Goal: Task Accomplishment & Management: Use online tool/utility

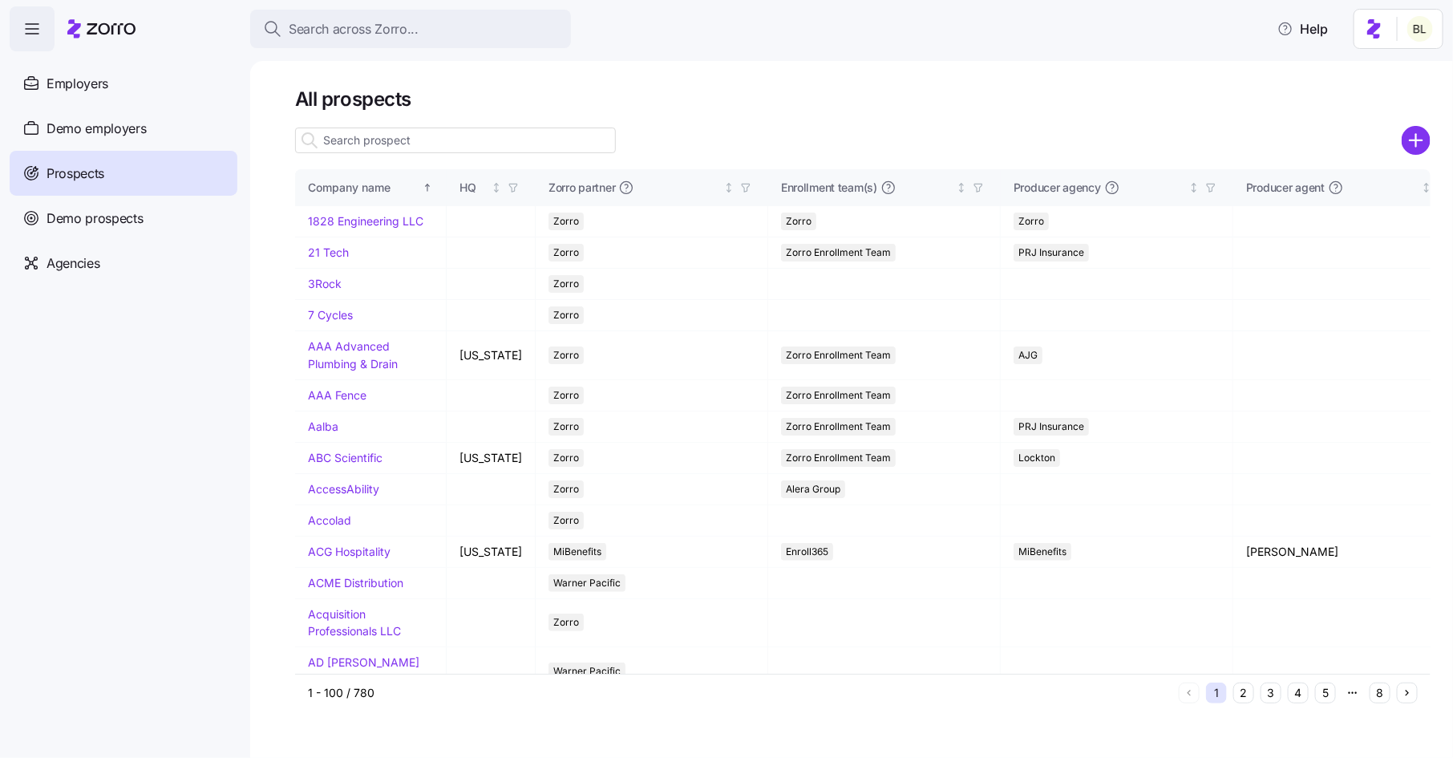
click at [428, 160] on div at bounding box center [862, 162] width 1135 height 13
click at [435, 143] on input at bounding box center [455, 140] width 321 height 26
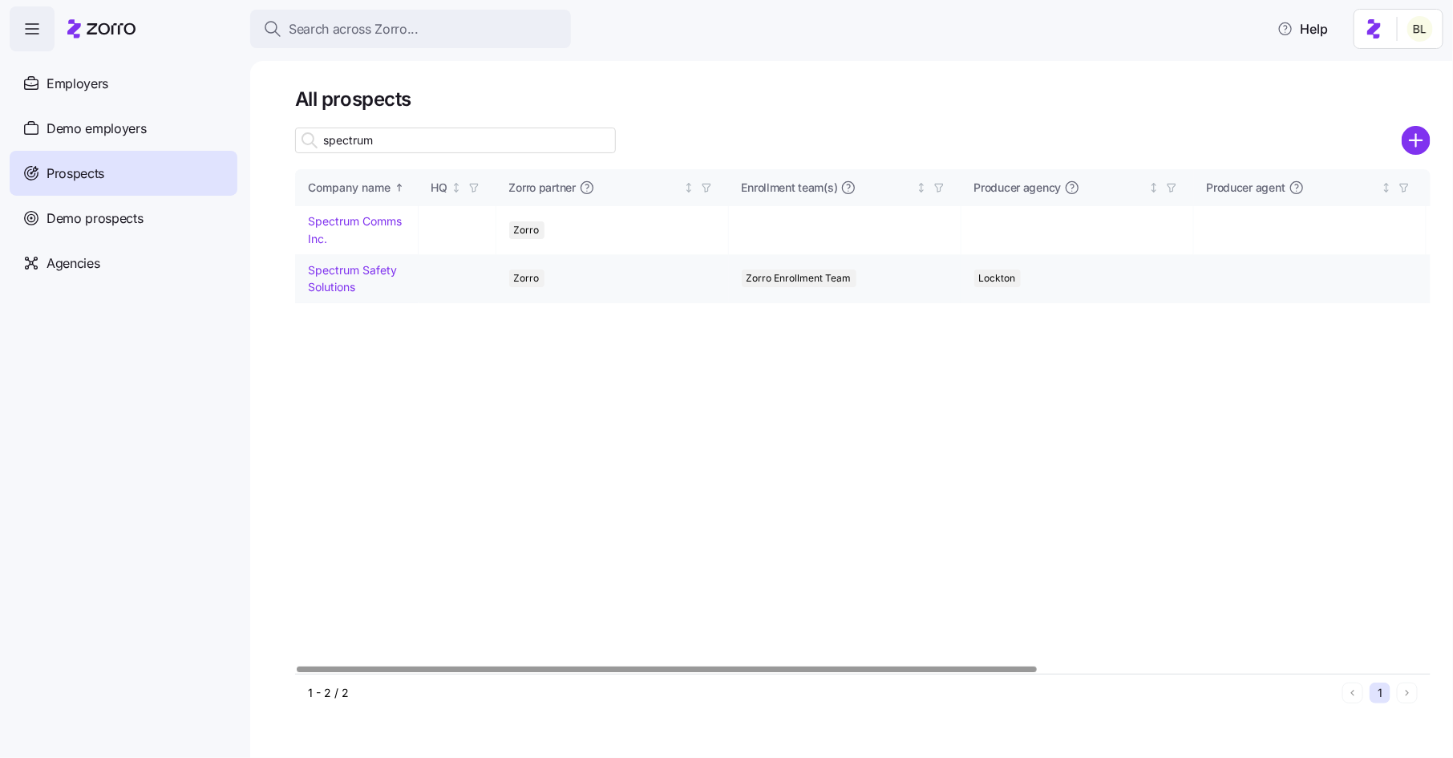
type input "spectrum"
click at [368, 272] on link "Spectrum Safety Solutions" at bounding box center [352, 278] width 89 height 31
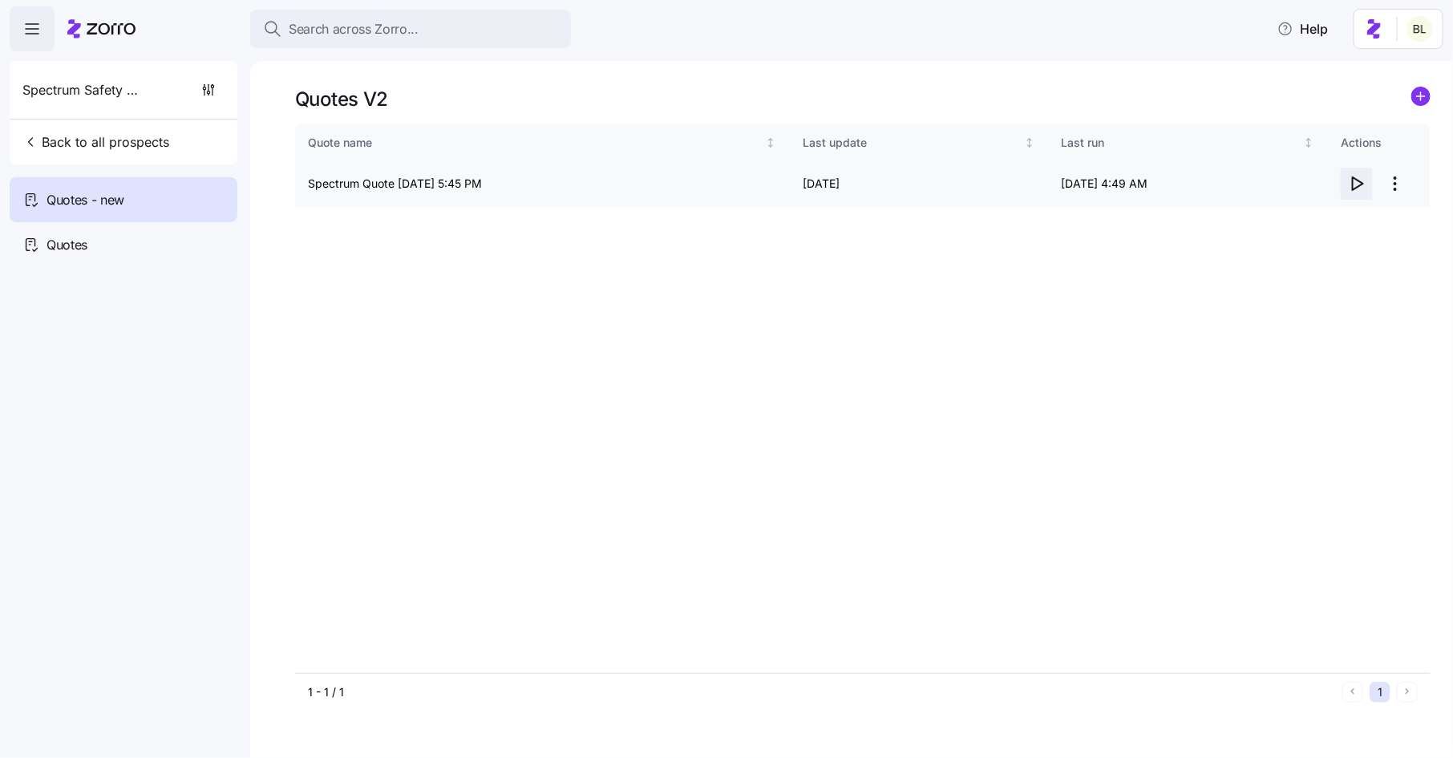
click at [1357, 177] on icon "button" at bounding box center [1356, 183] width 19 height 19
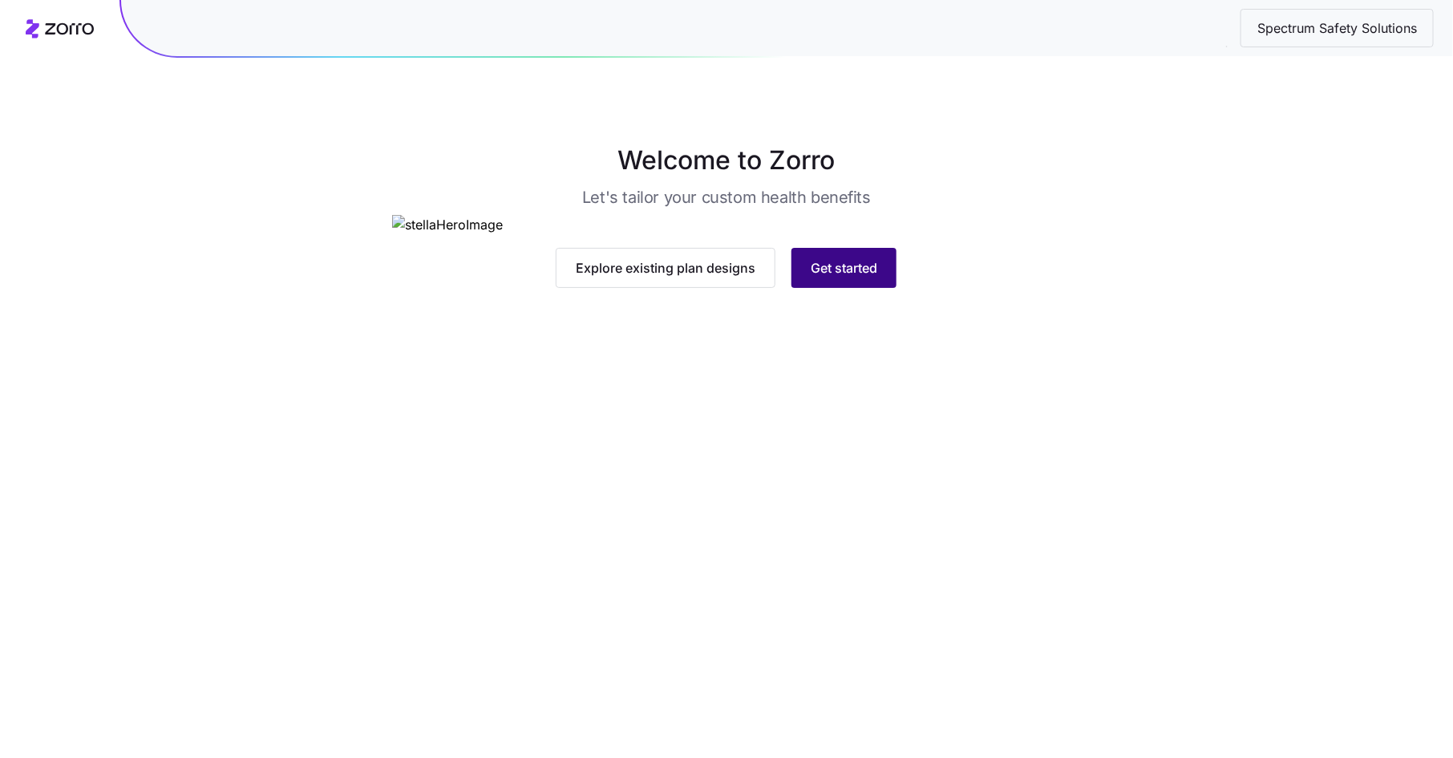
click at [820, 277] on span "Get started" at bounding box center [843, 267] width 67 height 19
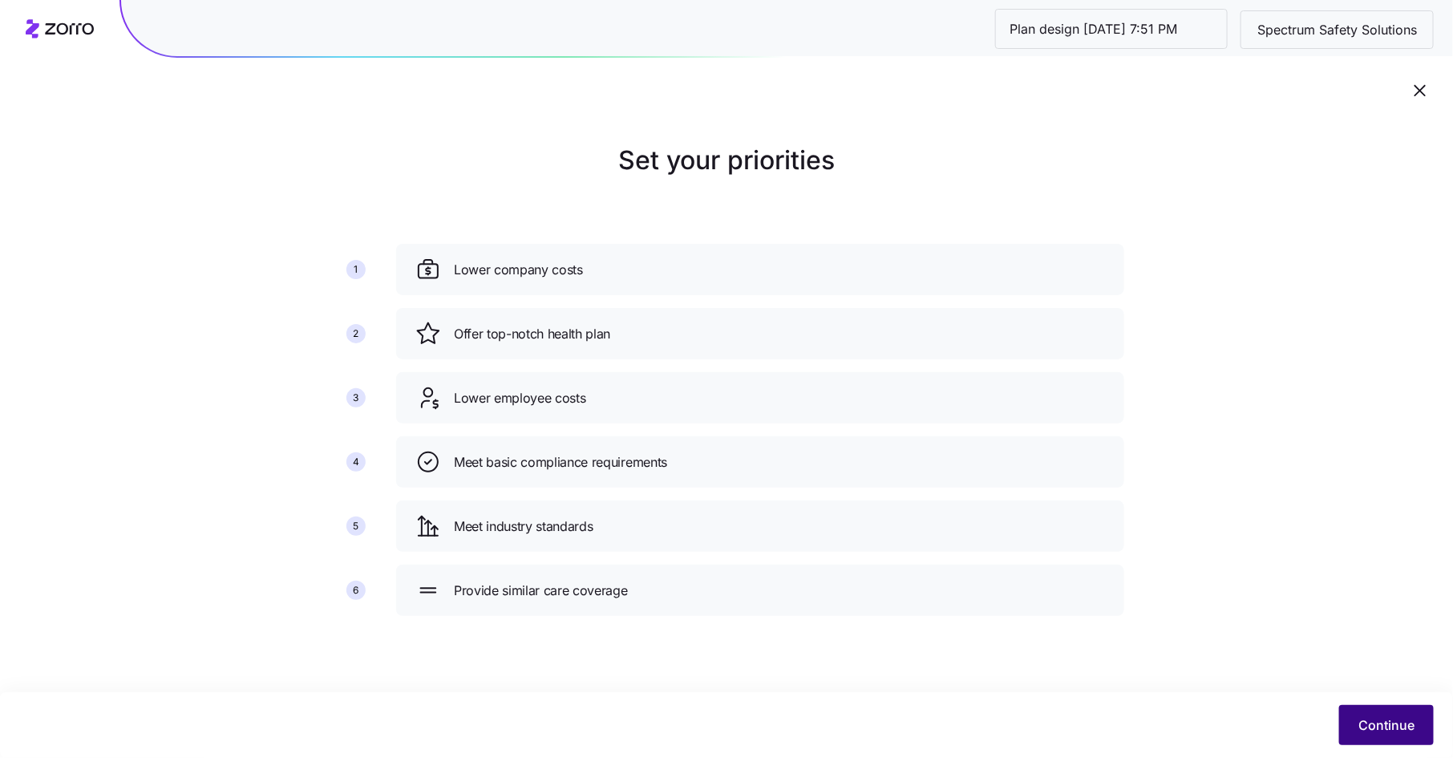
click at [1379, 726] on span "Continue" at bounding box center [1386, 724] width 56 height 19
click at [1383, 722] on span "Continue" at bounding box center [1386, 724] width 56 height 19
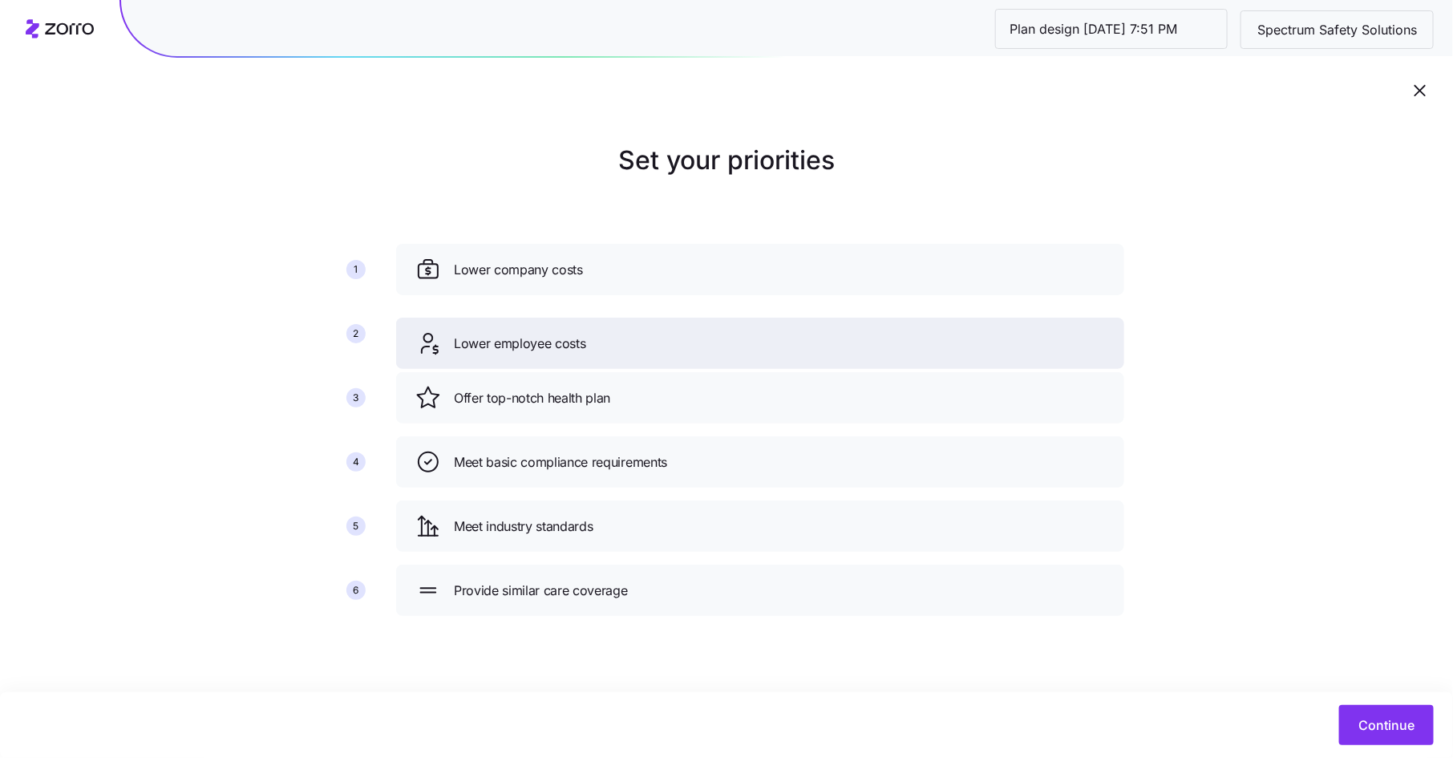
drag, startPoint x: 536, startPoint y: 391, endPoint x: 536, endPoint y: 334, distance: 56.9
click at [536, 334] on span "Lower employee costs" at bounding box center [520, 343] width 132 height 20
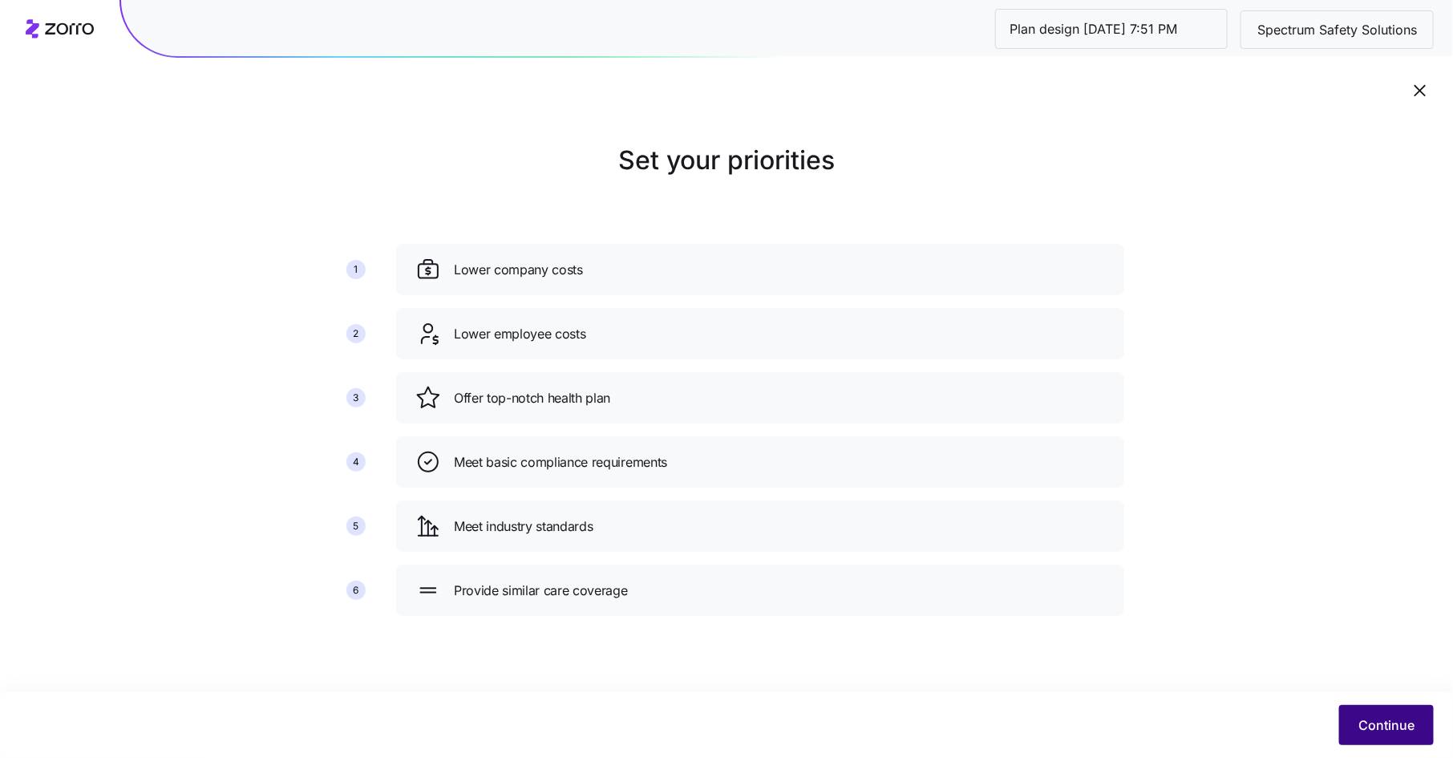
click at [1377, 726] on span "Continue" at bounding box center [1386, 724] width 56 height 19
click at [1397, 718] on span "Continue" at bounding box center [1386, 724] width 56 height 19
click at [1425, 77] on button "button" at bounding box center [1419, 90] width 27 height 27
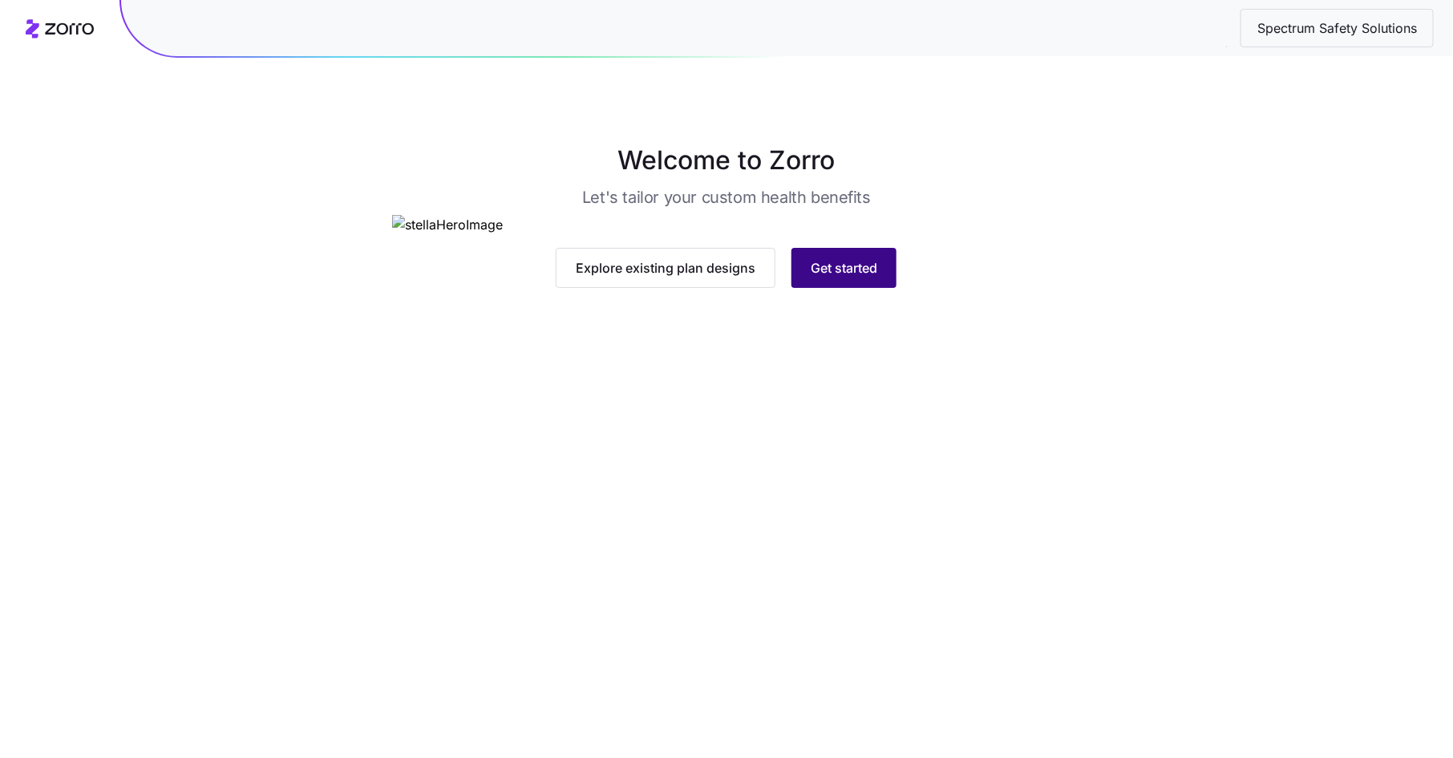
click at [836, 277] on span "Get started" at bounding box center [843, 267] width 67 height 19
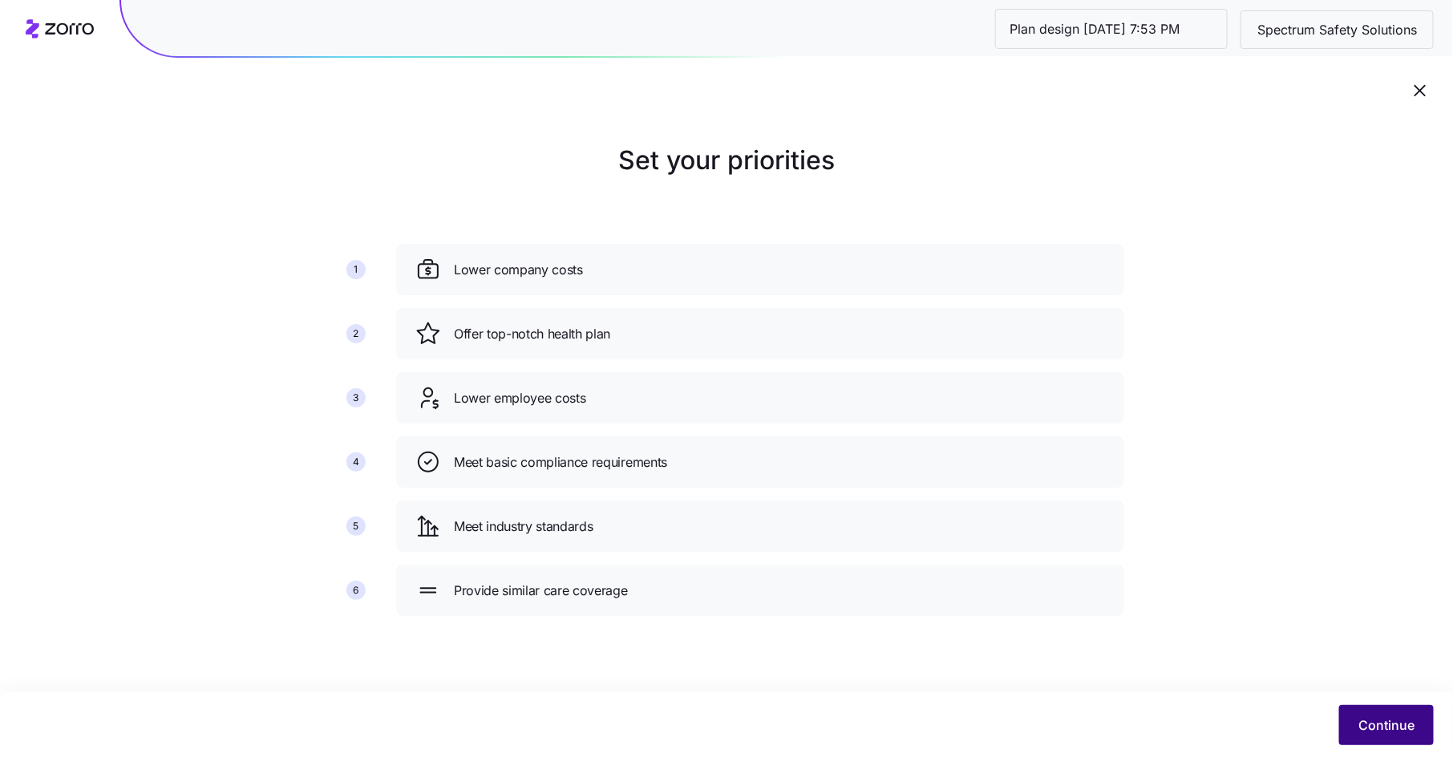
click at [1376, 717] on span "Continue" at bounding box center [1386, 724] width 56 height 19
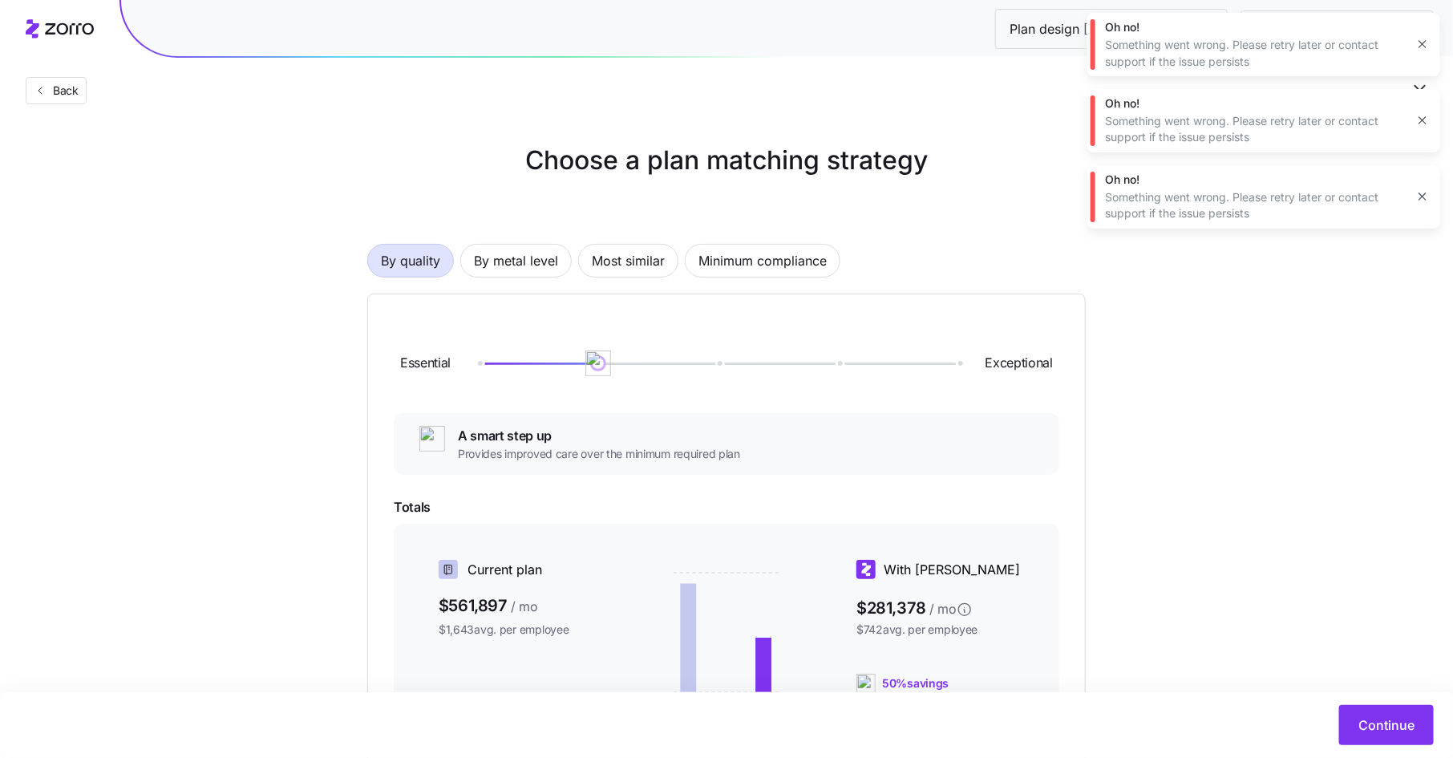
click at [1424, 42] on icon "button" at bounding box center [1422, 44] width 13 height 13
click at [1416, 47] on icon "button" at bounding box center [1422, 44] width 13 height 13
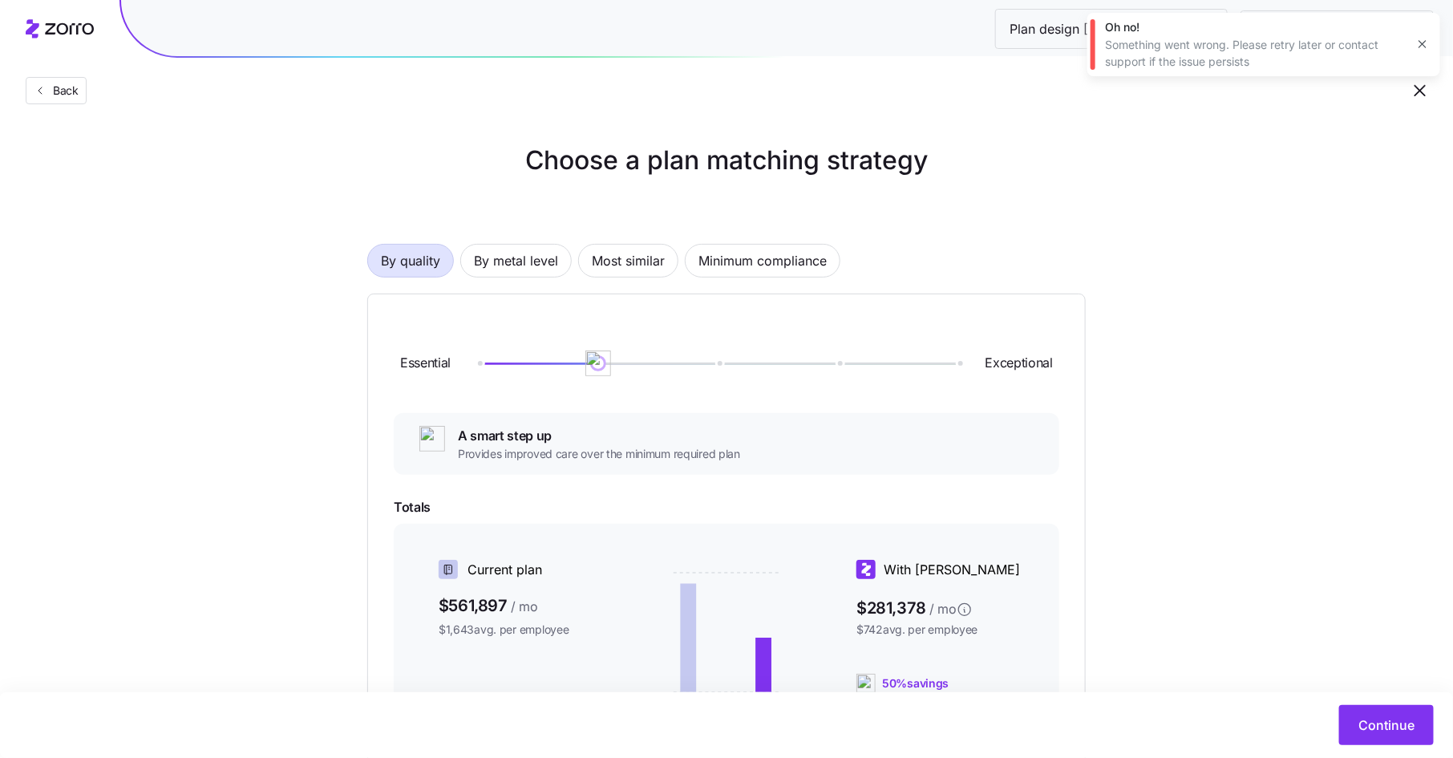
click at [1417, 40] on icon "button" at bounding box center [1422, 44] width 13 height 13
click at [527, 262] on span "By metal level" at bounding box center [516, 261] width 84 height 32
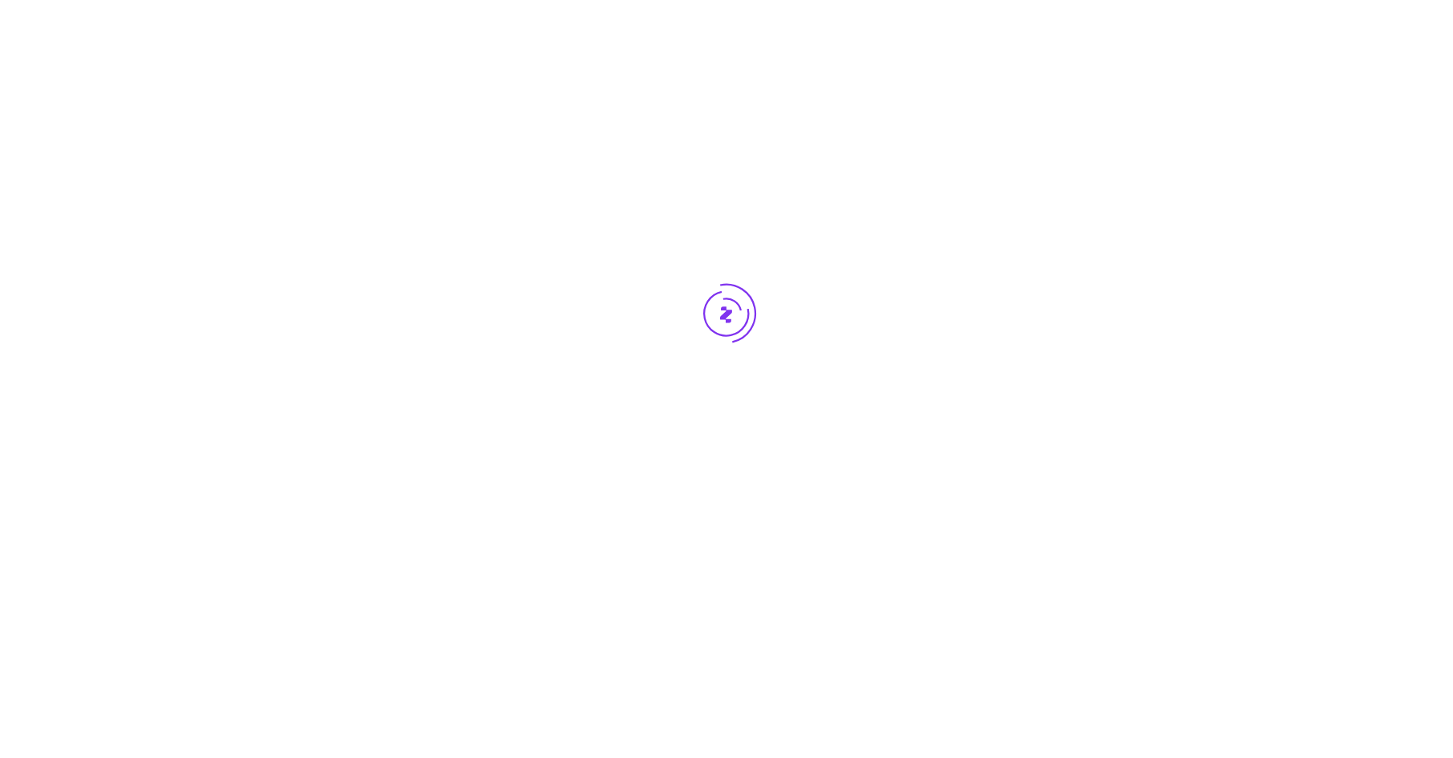
click at [529, 260] on div at bounding box center [726, 343] width 1453 height 687
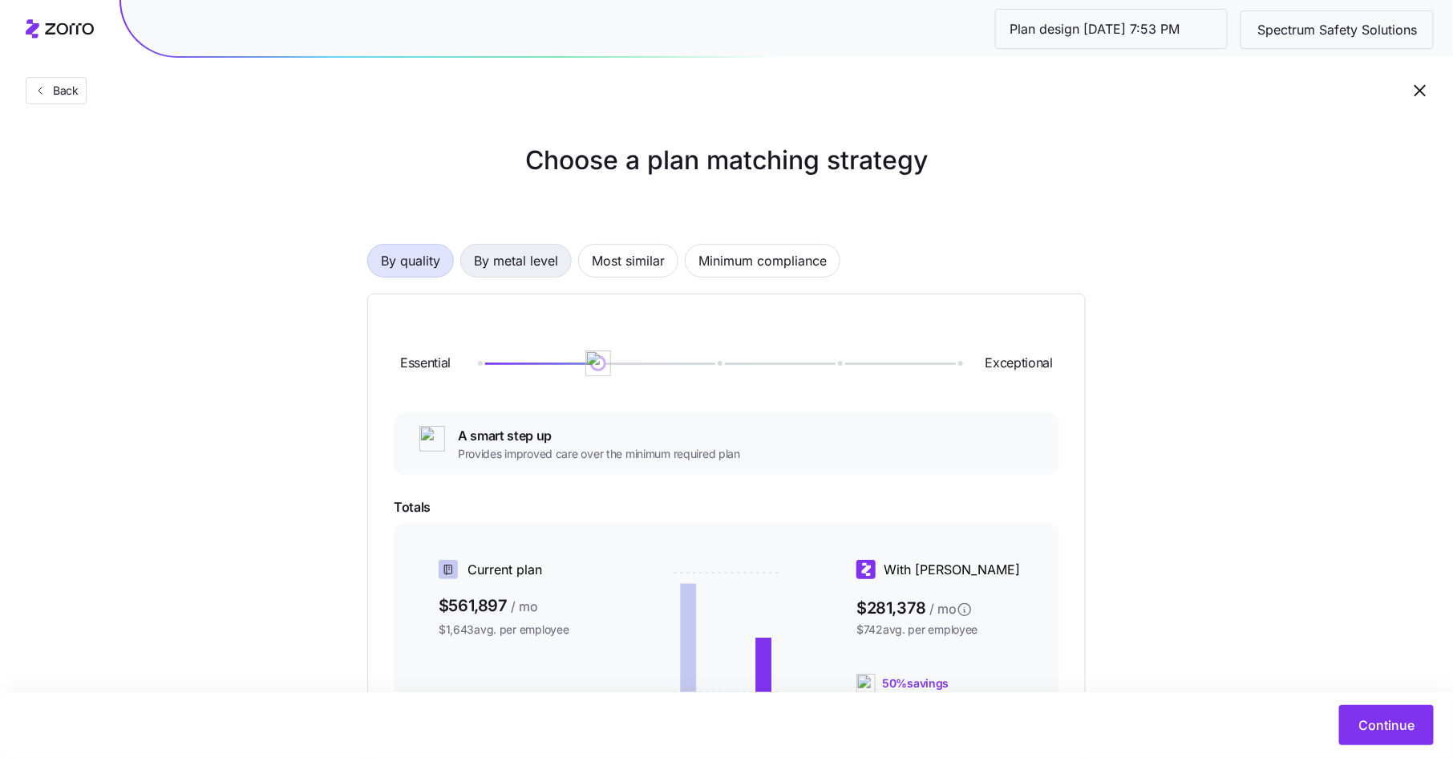
click at [525, 258] on span "By metal level" at bounding box center [516, 261] width 84 height 32
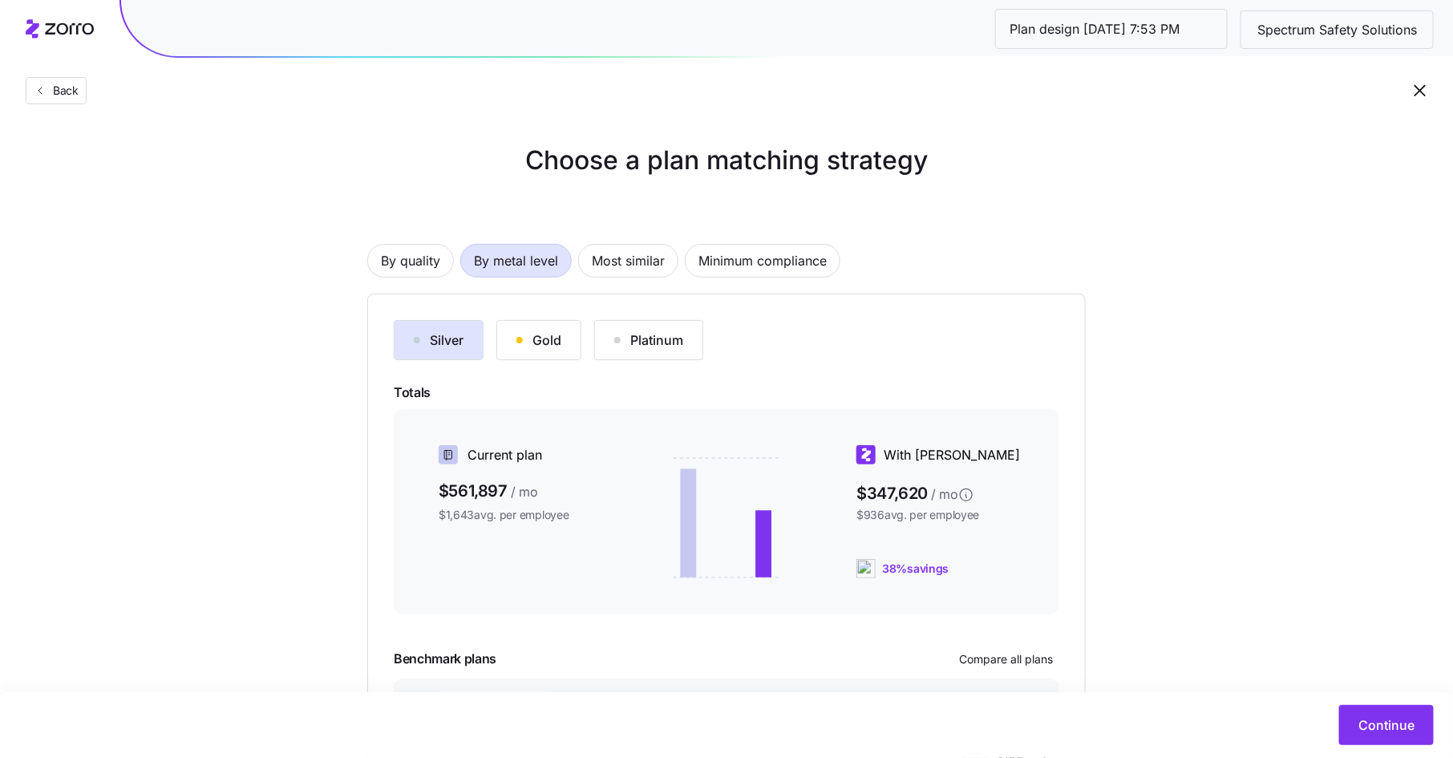
click at [538, 340] on div "Gold" at bounding box center [538, 339] width 45 height 19
click at [1367, 716] on span "Continue" at bounding box center [1386, 724] width 56 height 19
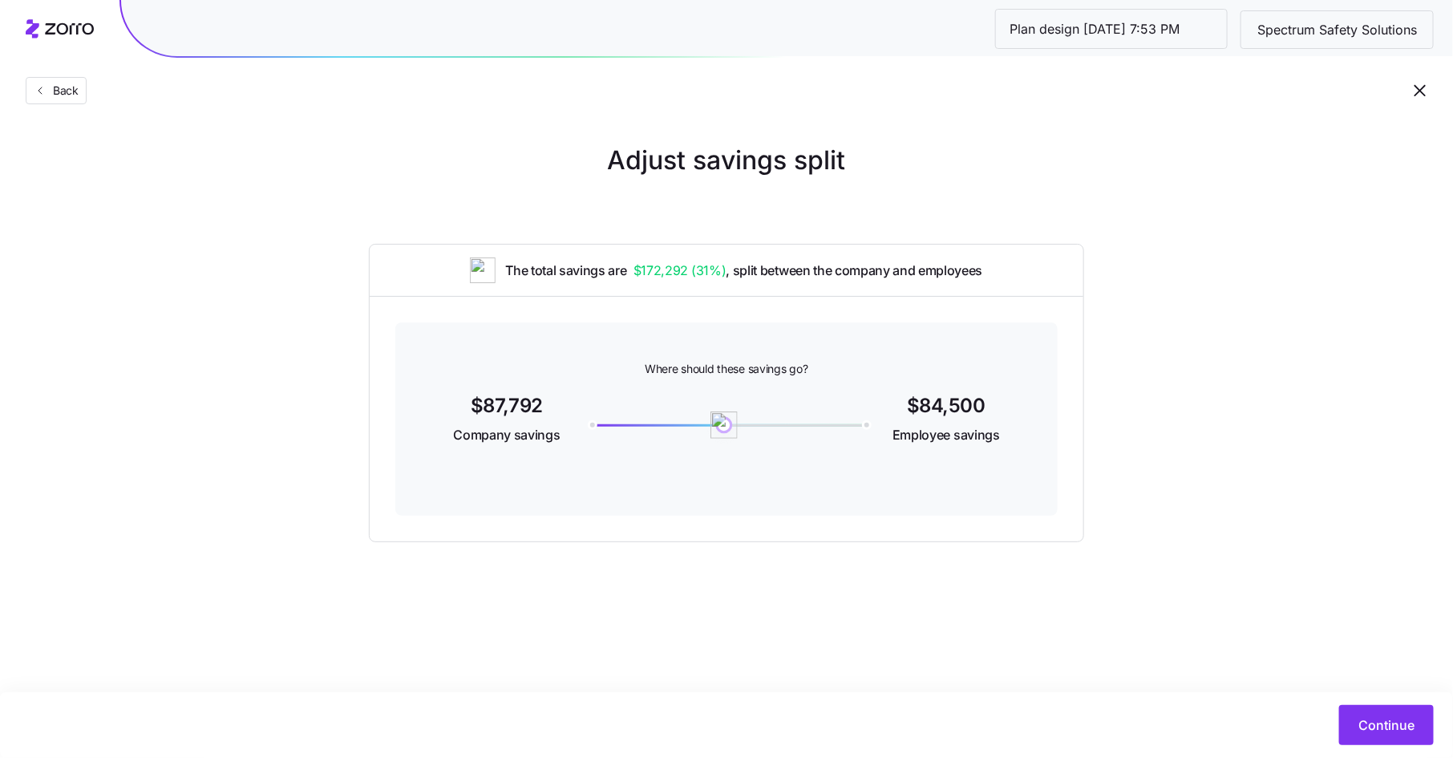
drag, startPoint x: 593, startPoint y: 421, endPoint x: 724, endPoint y: 418, distance: 130.7
click at [724, 418] on img at bounding box center [723, 424] width 27 height 27
click at [1395, 722] on span "Continue" at bounding box center [1386, 724] width 56 height 19
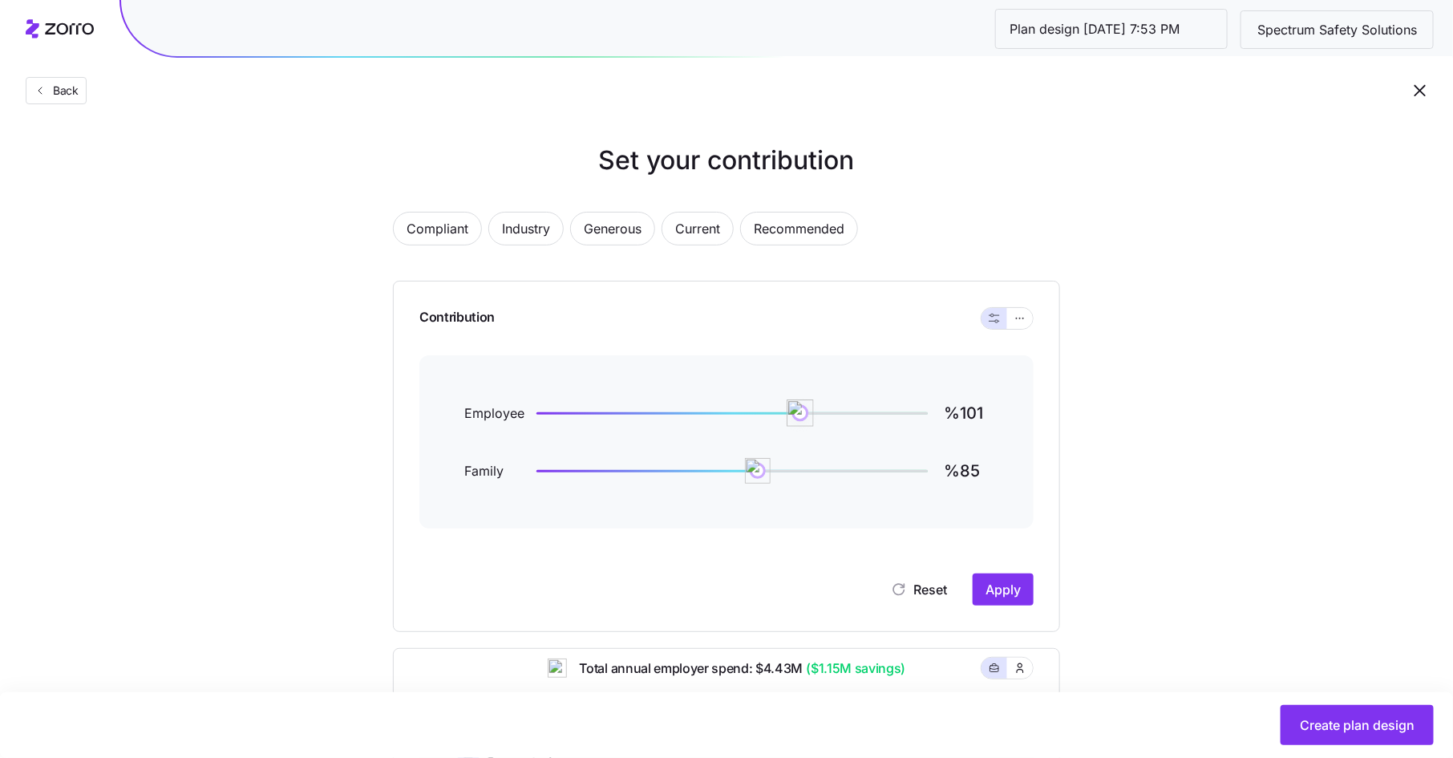
type input "%100"
drag, startPoint x: 813, startPoint y: 417, endPoint x: 797, endPoint y: 418, distance: 16.1
click at [797, 418] on img at bounding box center [797, 412] width 27 height 27
click at [997, 585] on span "Apply" at bounding box center [1002, 589] width 35 height 19
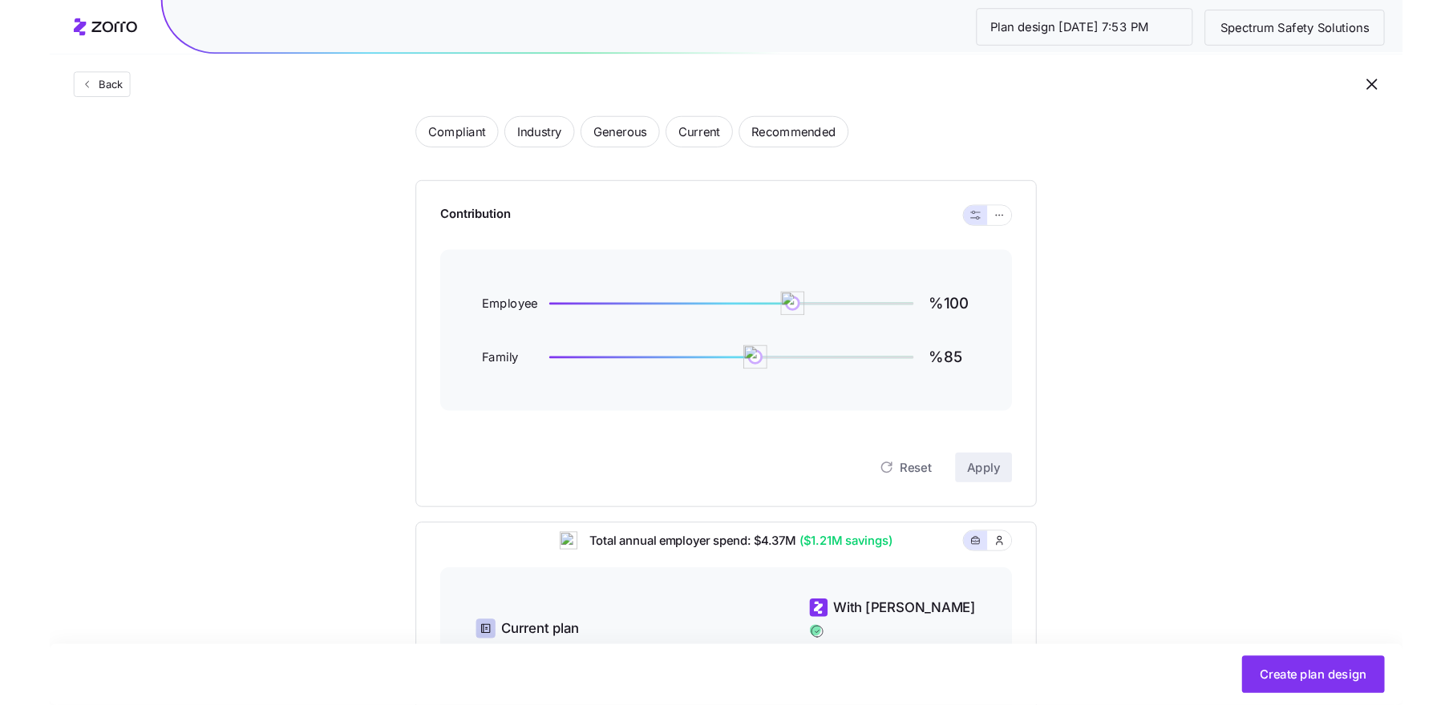
scroll to position [85, 0]
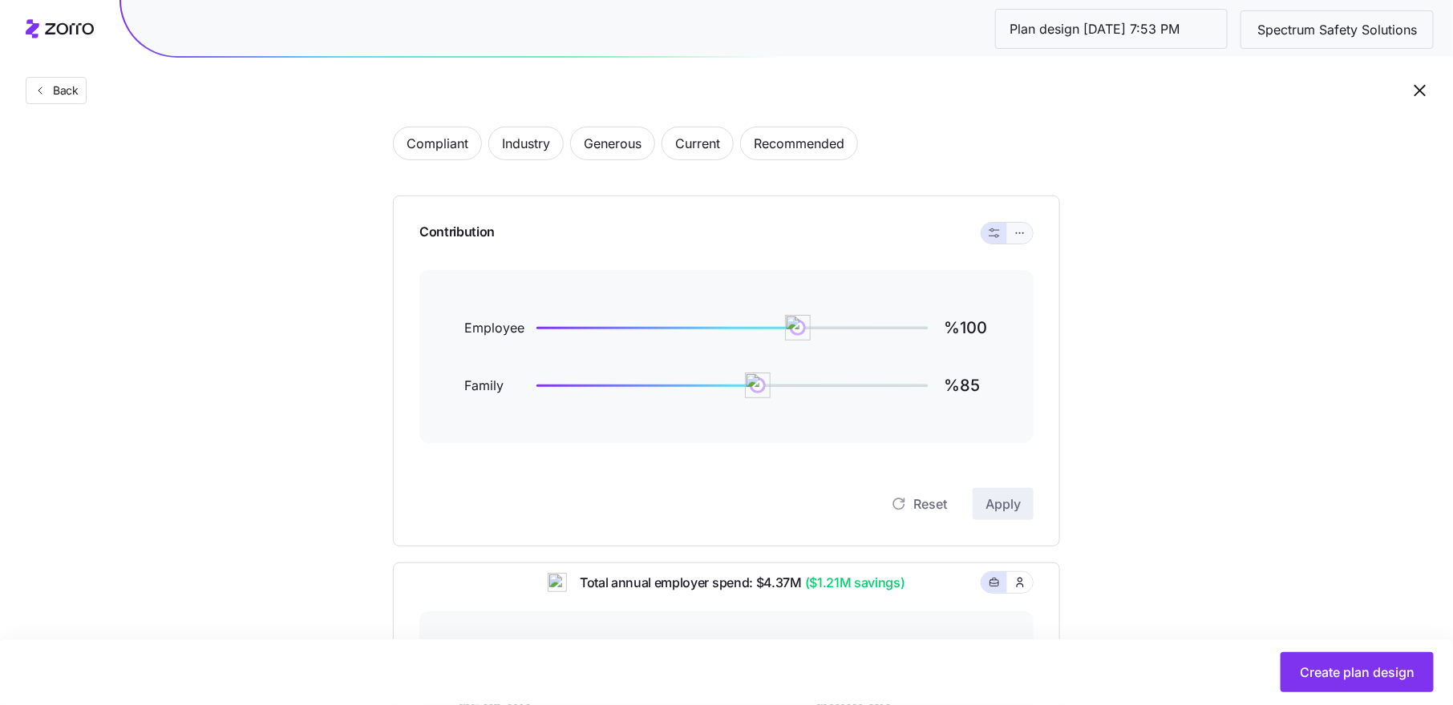
click at [1021, 236] on icon "button" at bounding box center [1019, 233] width 11 height 19
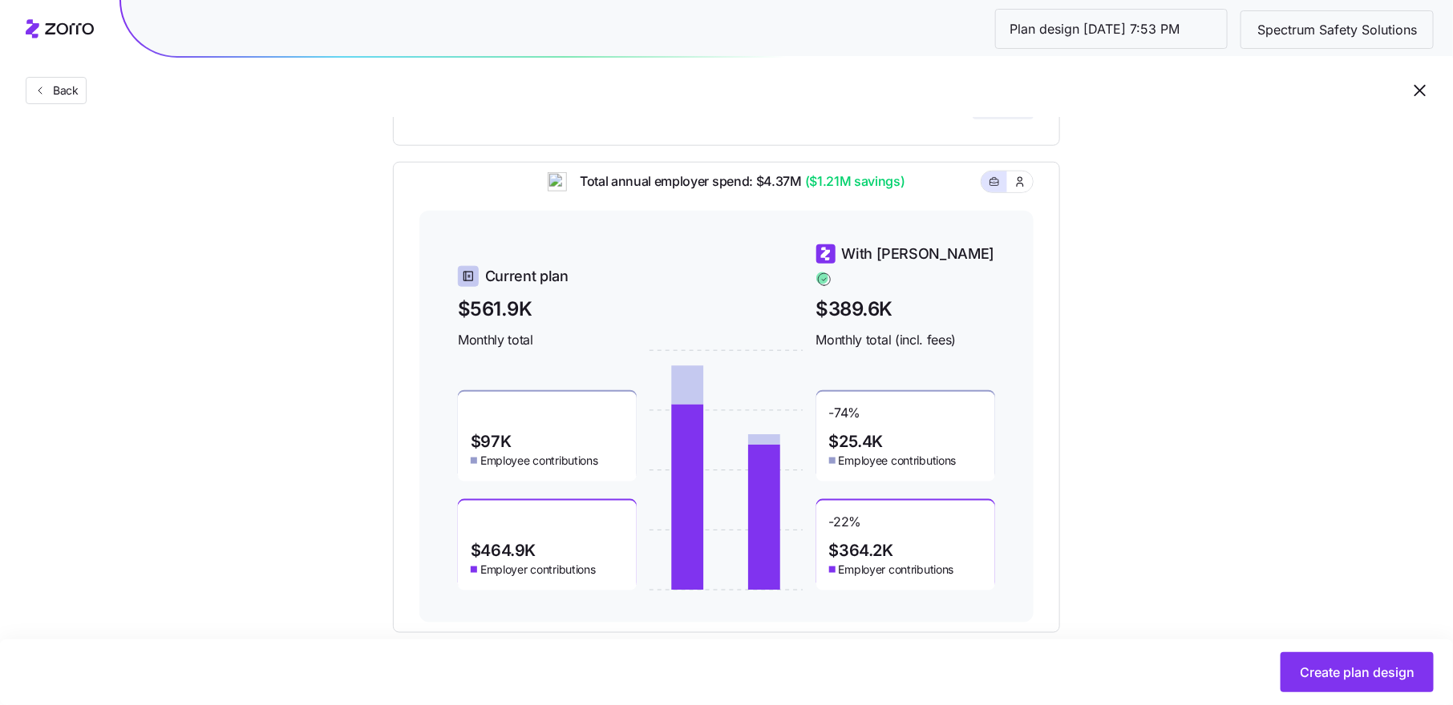
scroll to position [657, 0]
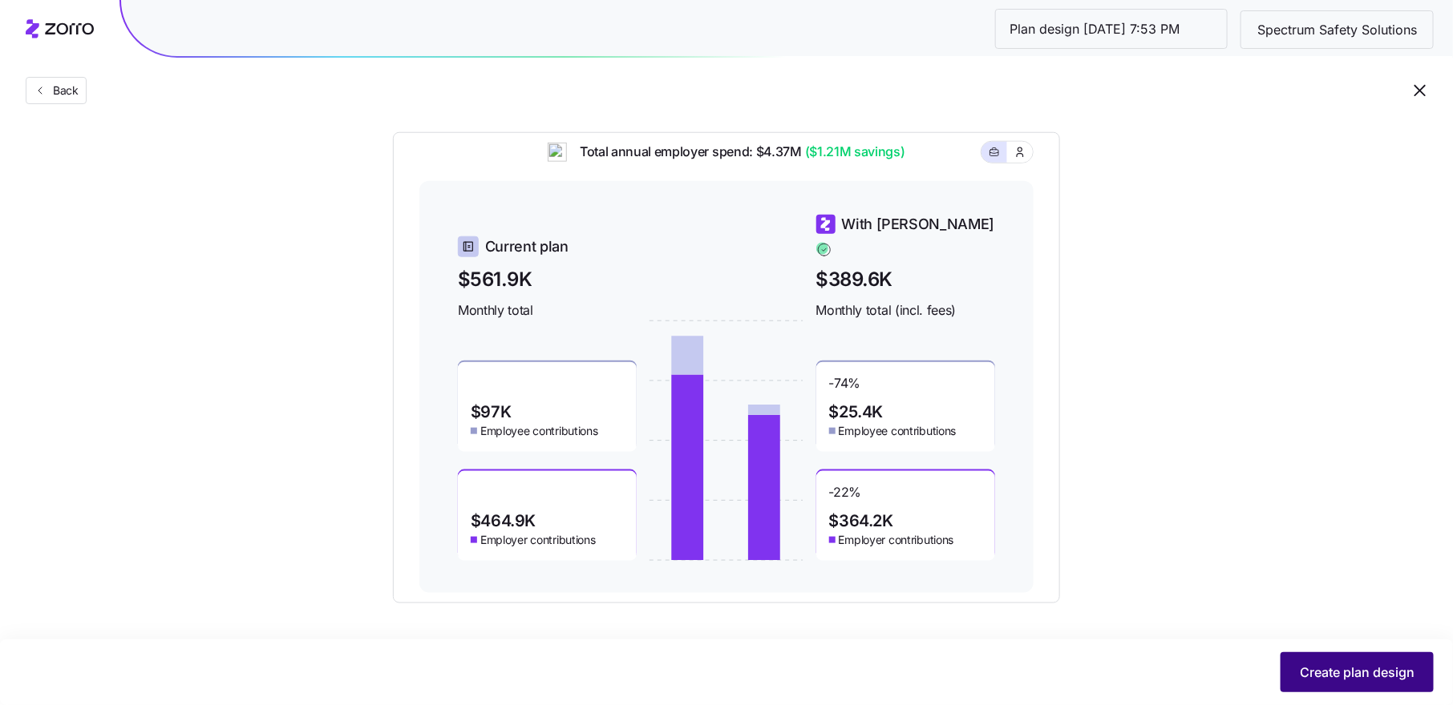
click at [1349, 664] on span "Create plan design" at bounding box center [1357, 672] width 115 height 19
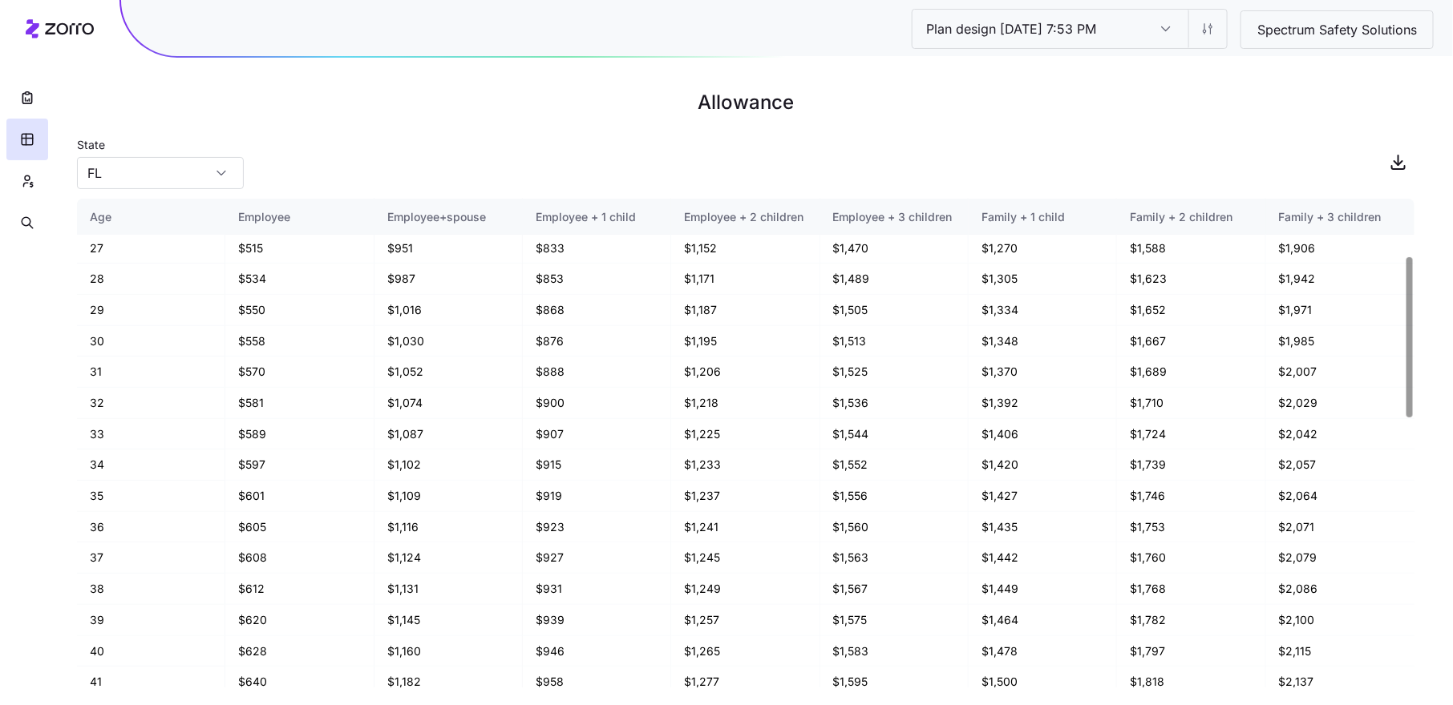
scroll to position [89, 0]
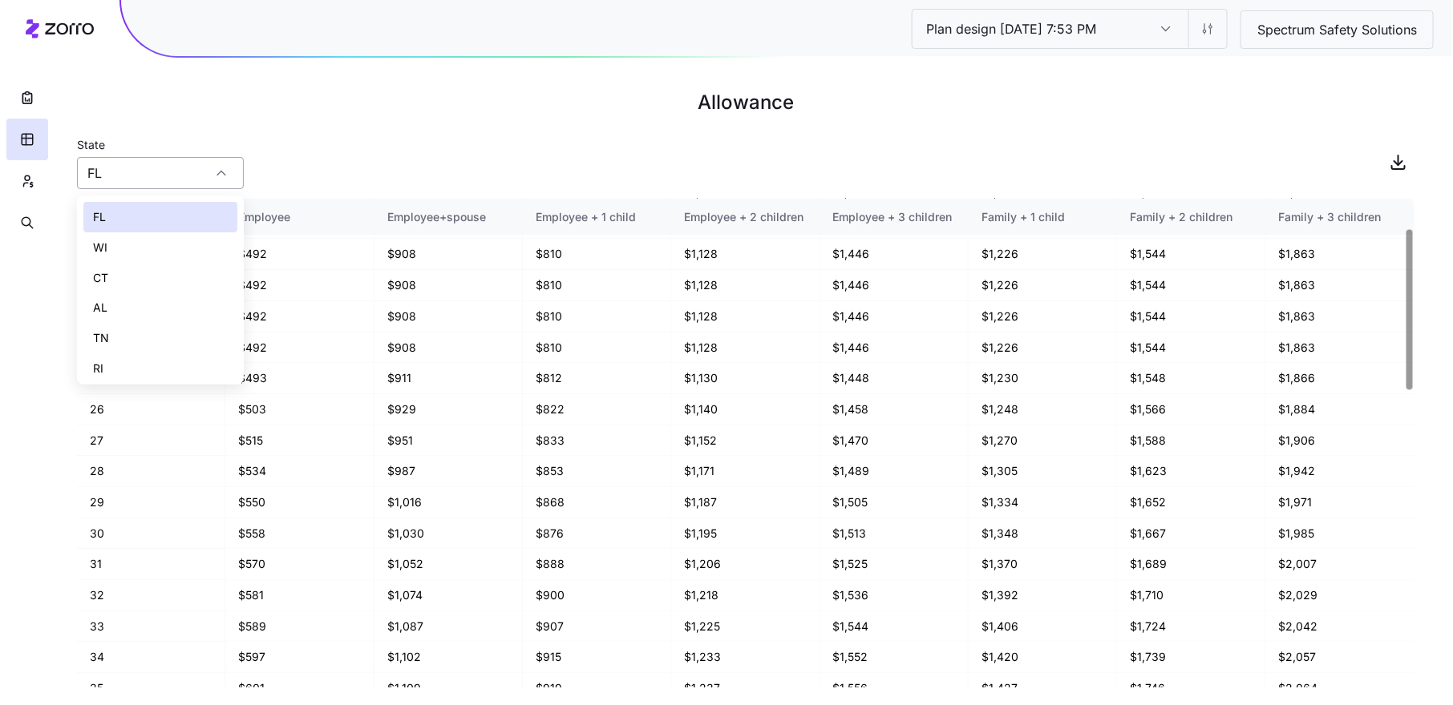
click at [220, 177] on div "FL" at bounding box center [160, 173] width 167 height 32
click at [188, 249] on div "OH" at bounding box center [160, 254] width 154 height 30
type input "OH"
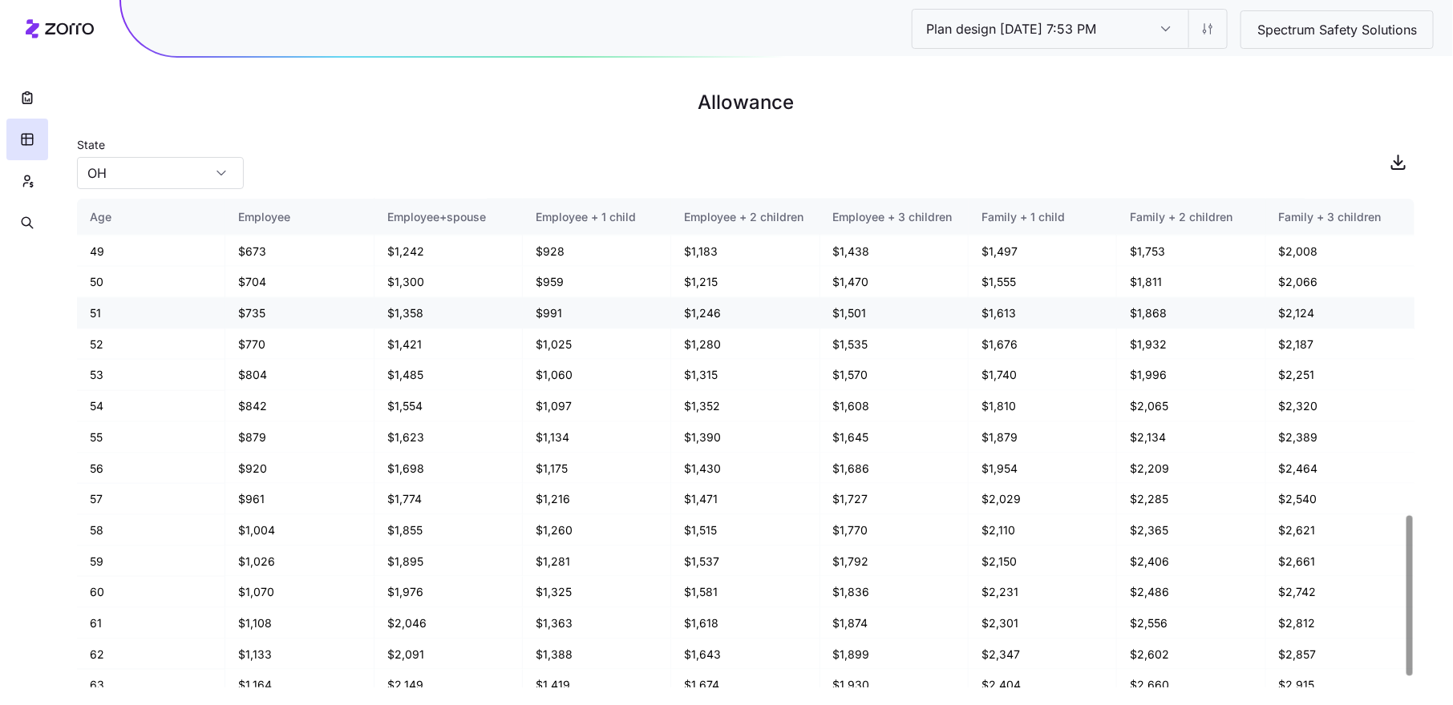
scroll to position [991, 0]
click at [317, 154] on div "State [US_STATE]" at bounding box center [745, 162] width 1337 height 55
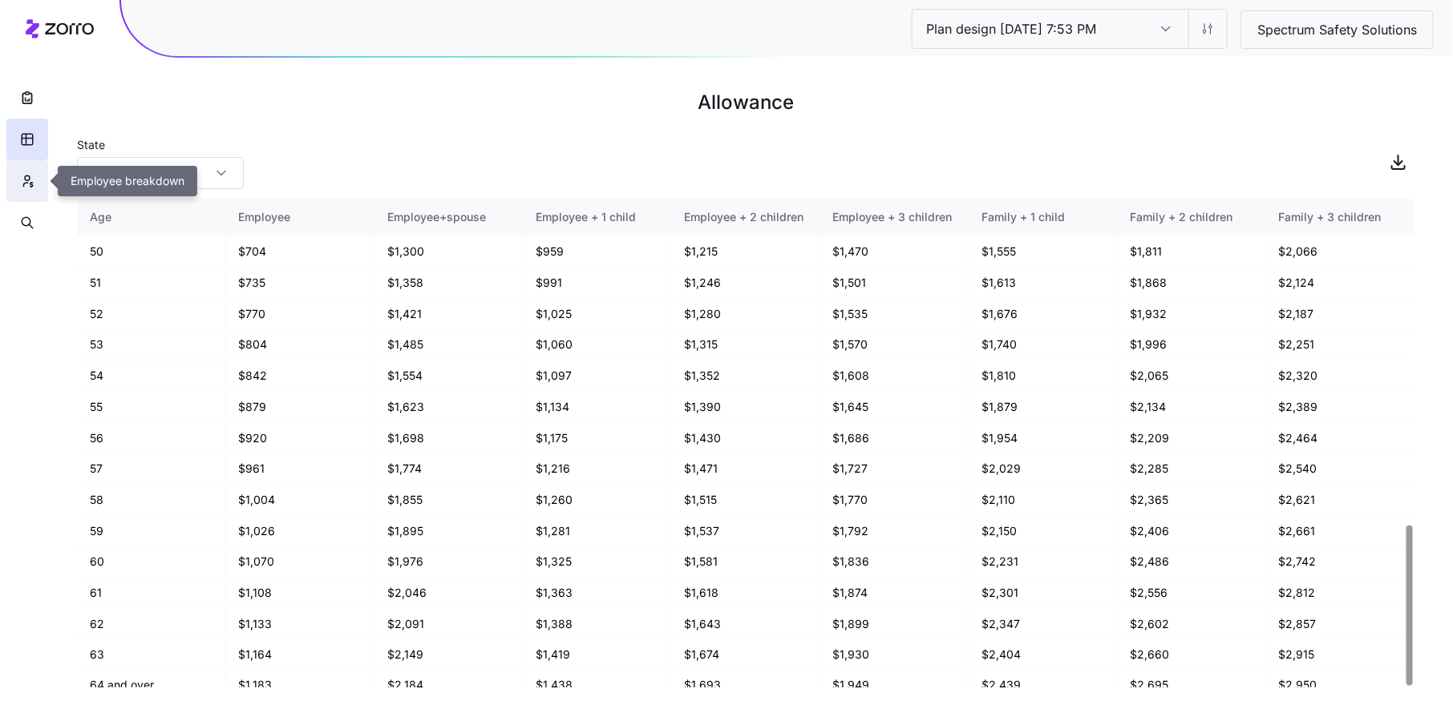
click at [27, 182] on icon "button" at bounding box center [27, 181] width 14 height 16
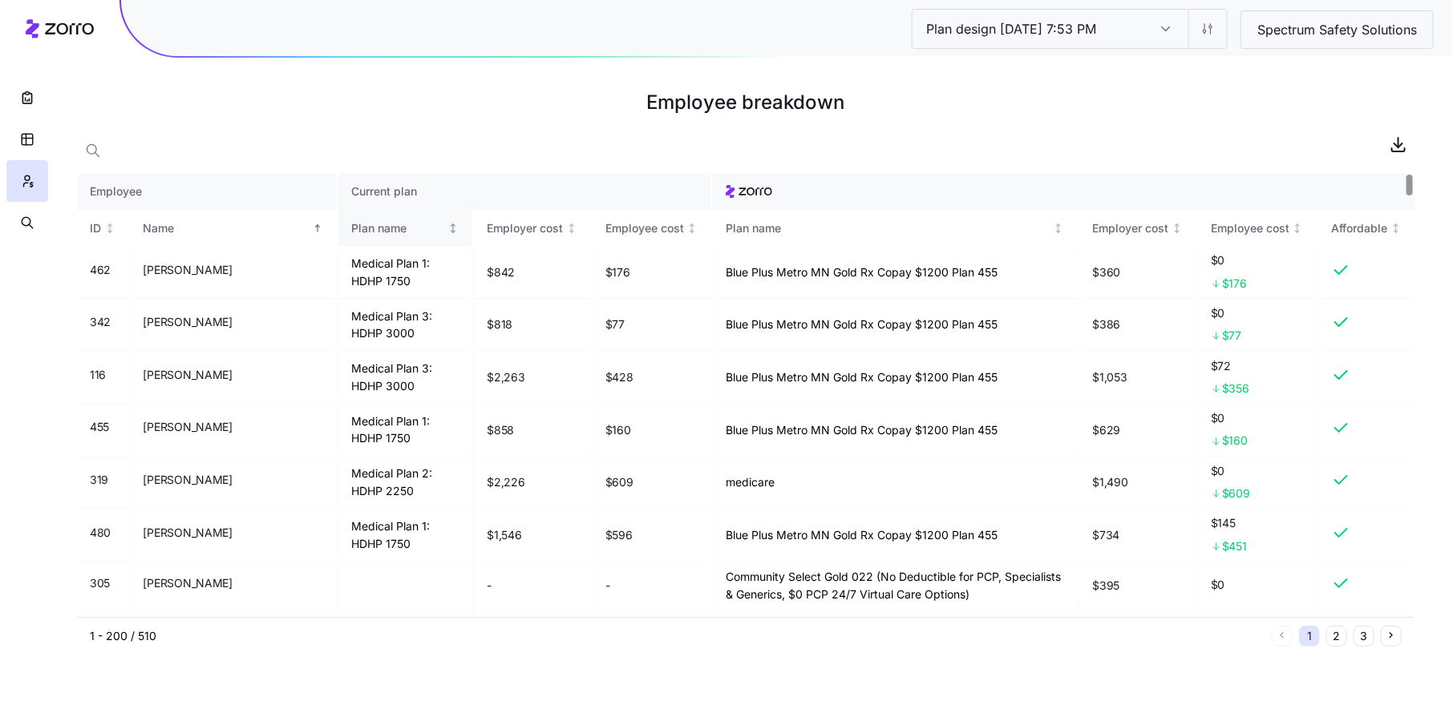
click at [374, 236] on div "Plan name" at bounding box center [398, 229] width 94 height 18
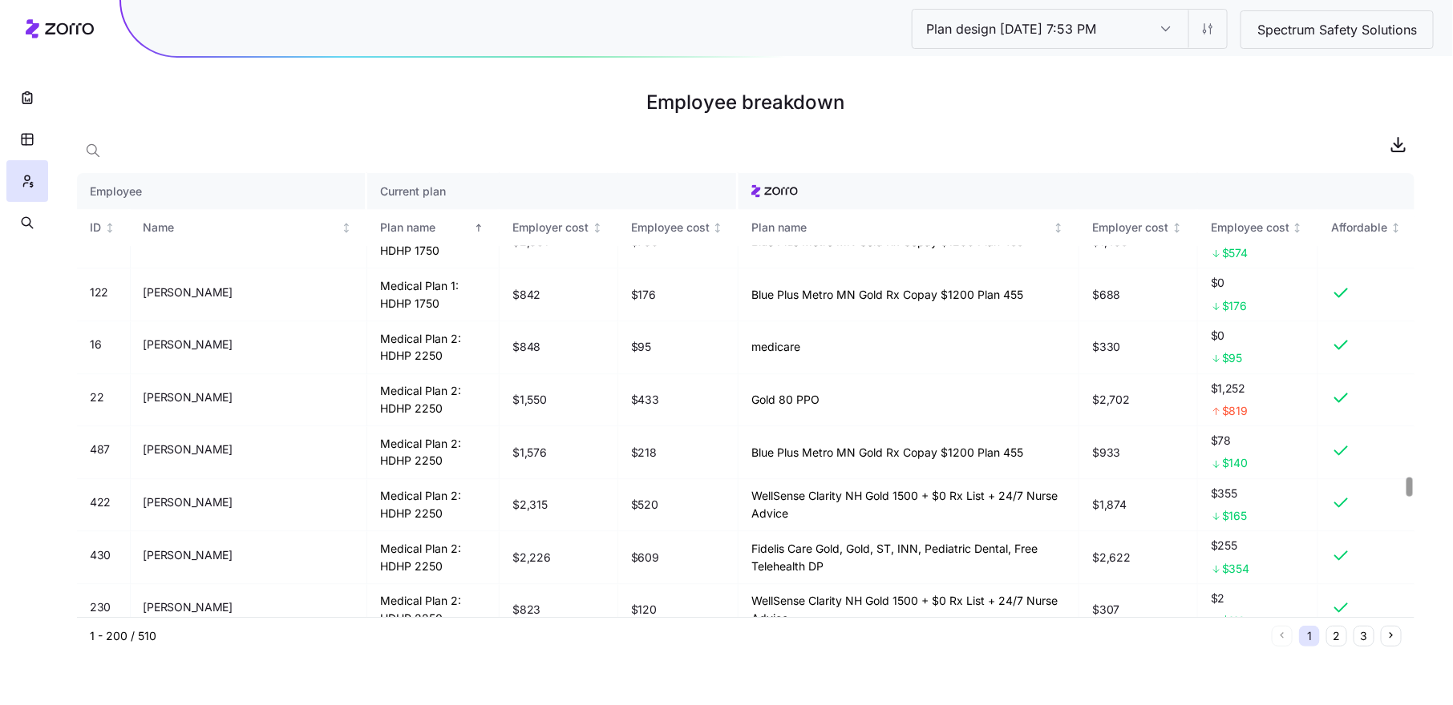
scroll to position [7207, 0]
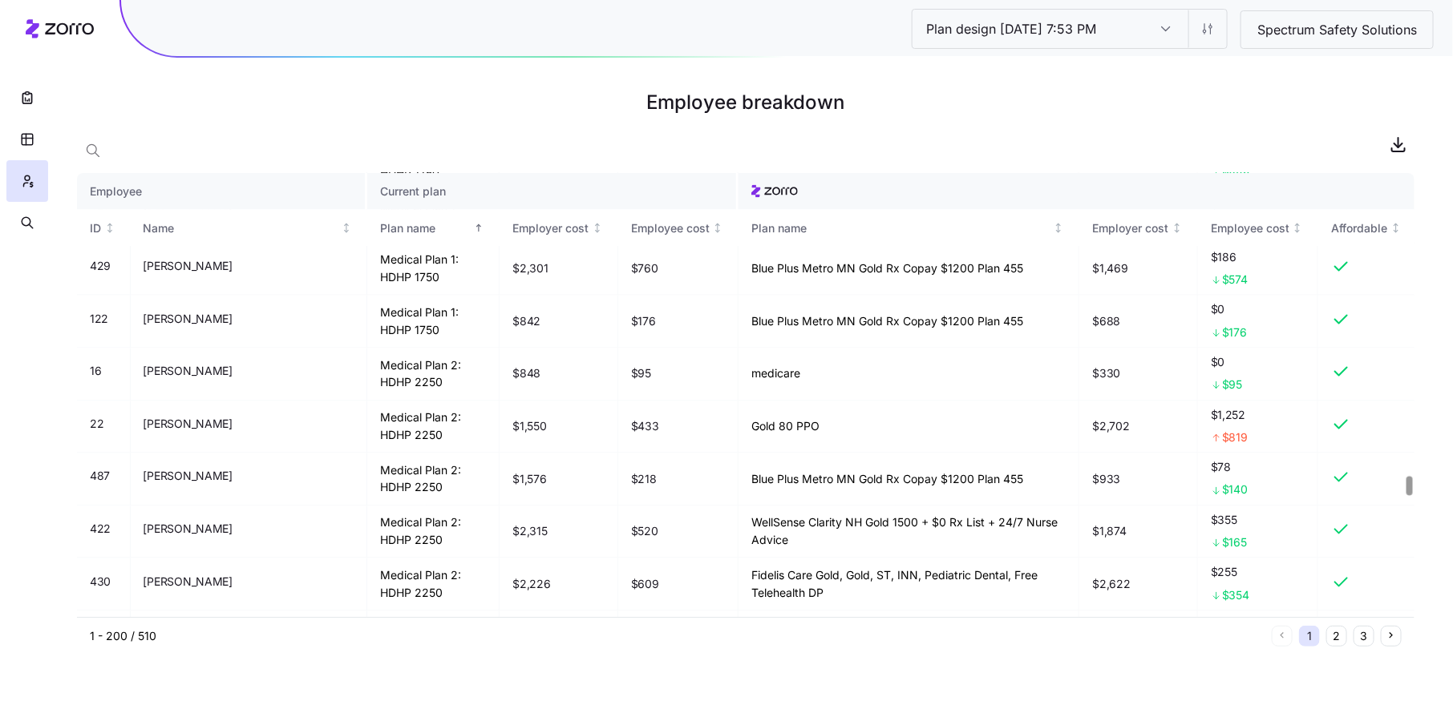
click at [1408, 482] on div at bounding box center [1409, 486] width 6 height 18
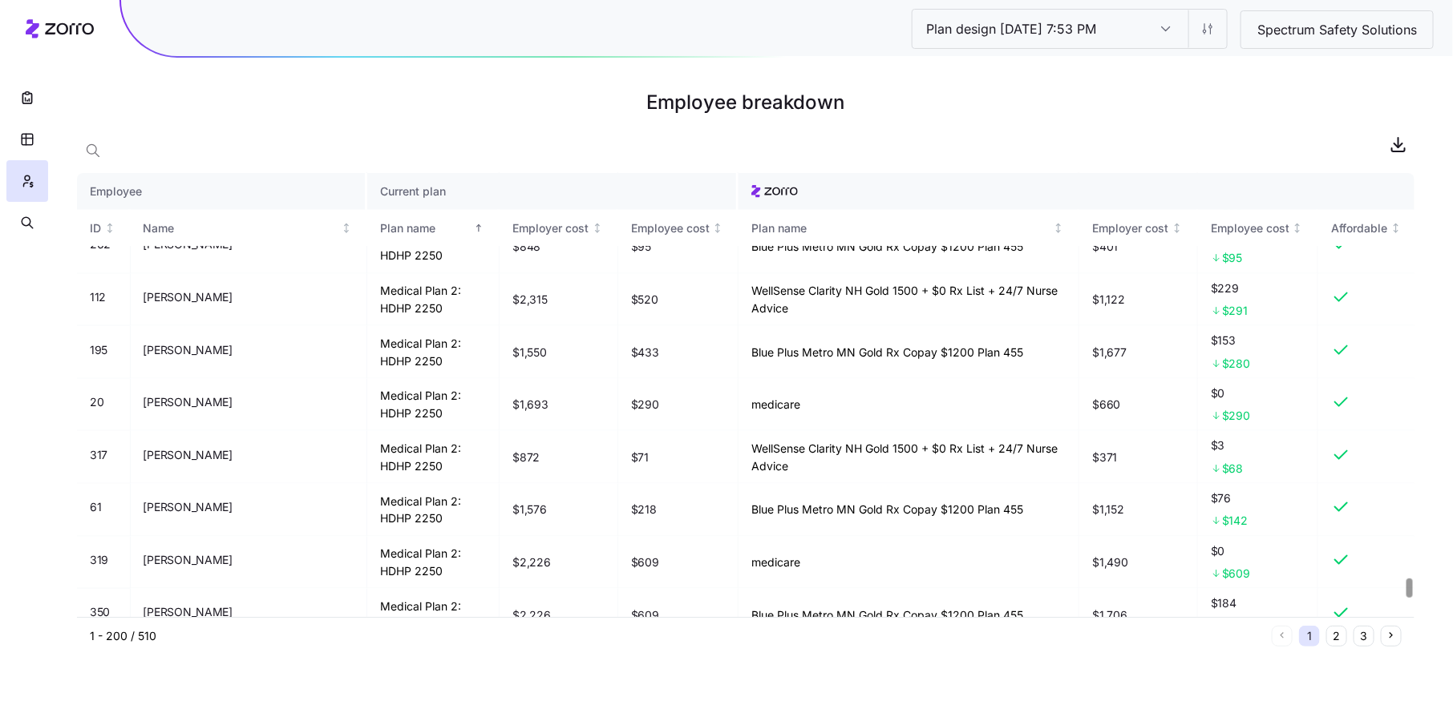
scroll to position [9651, 0]
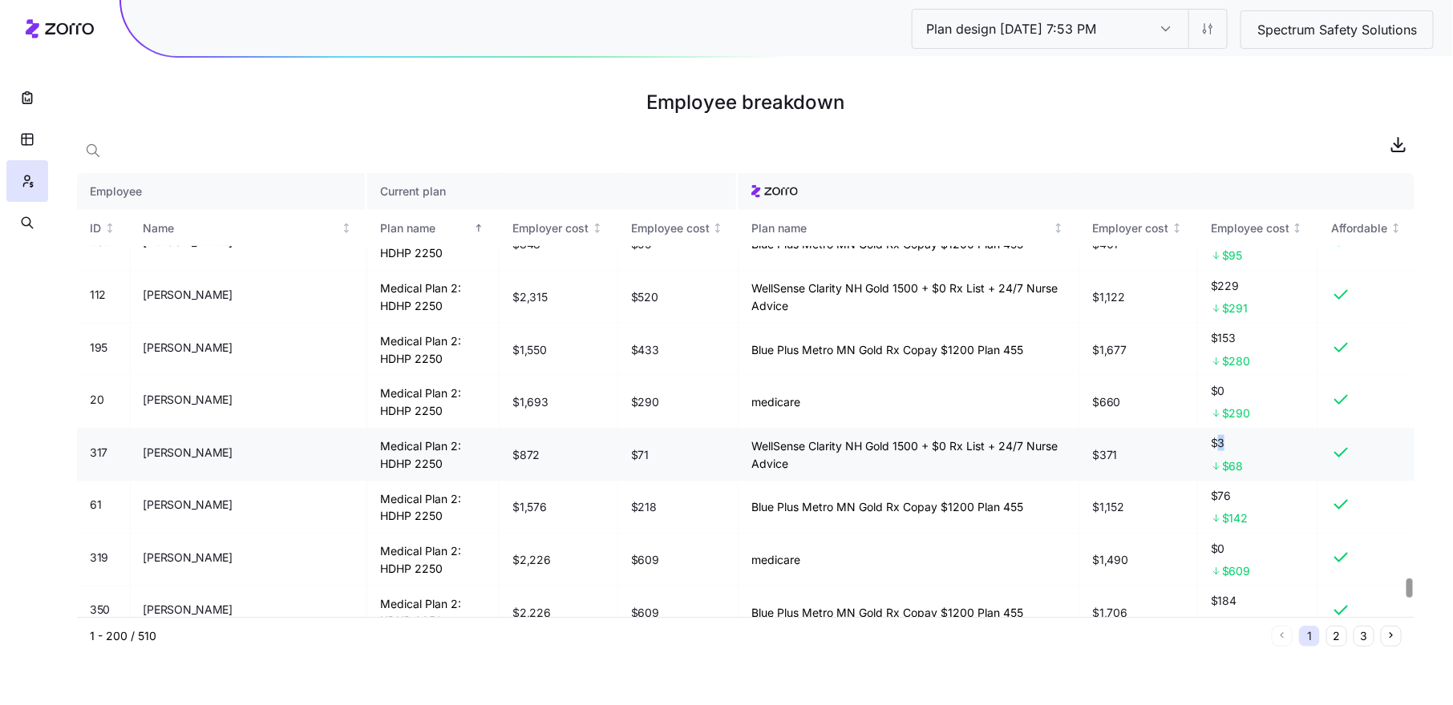
drag, startPoint x: 1216, startPoint y: 392, endPoint x: 1226, endPoint y: 394, distance: 9.8
click at [1226, 435] on span "$3" at bounding box center [1258, 443] width 95 height 16
click at [1226, 541] on span "$0" at bounding box center [1258, 549] width 95 height 16
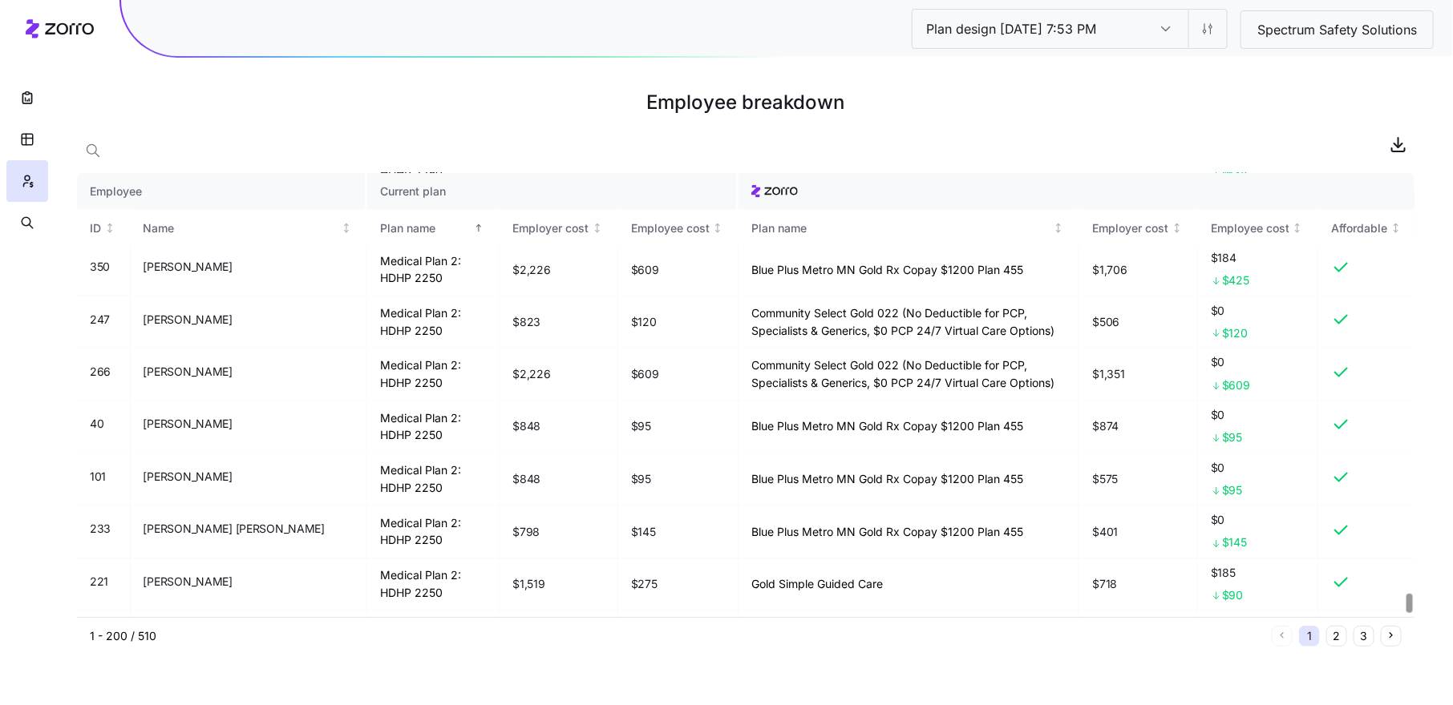
scroll to position [10086, 0]
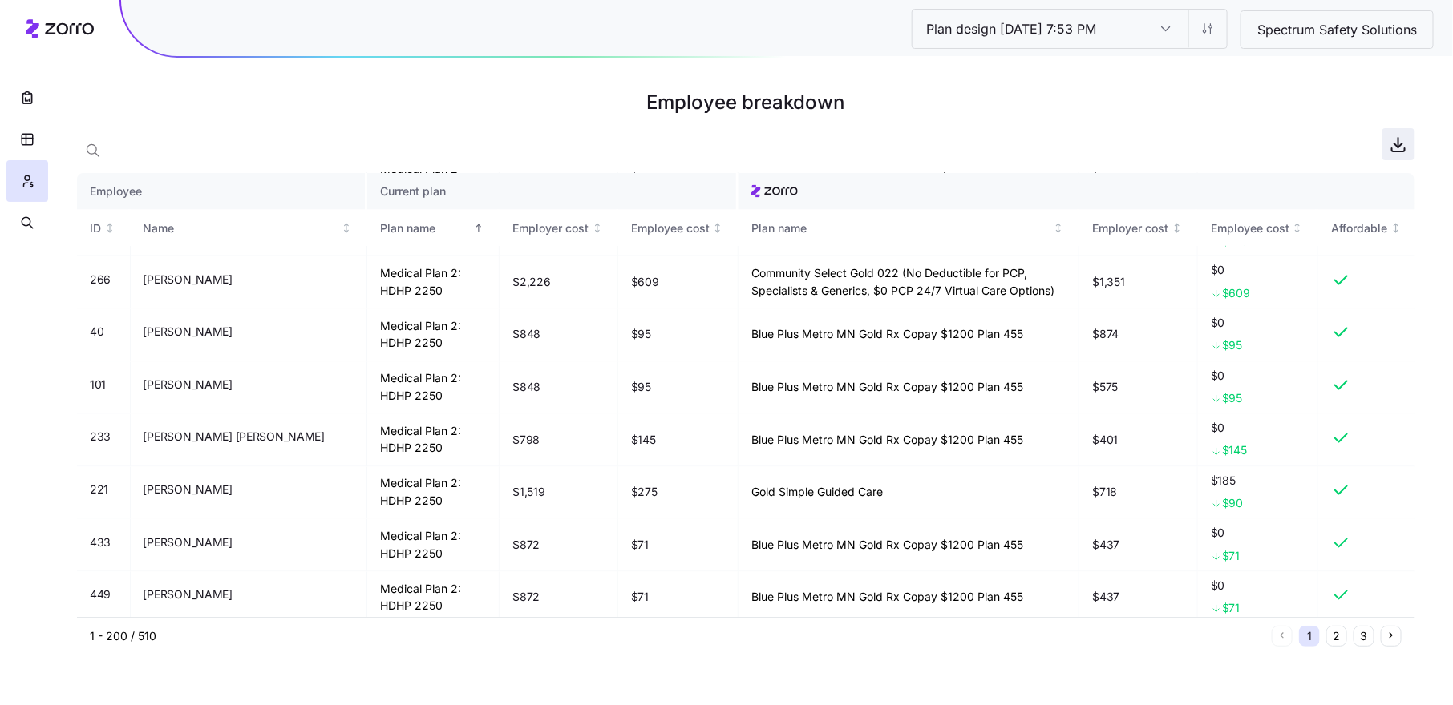
click at [1401, 148] on icon "button" at bounding box center [1397, 144] width 19 height 19
click at [20, 219] on icon "button" at bounding box center [27, 223] width 14 height 16
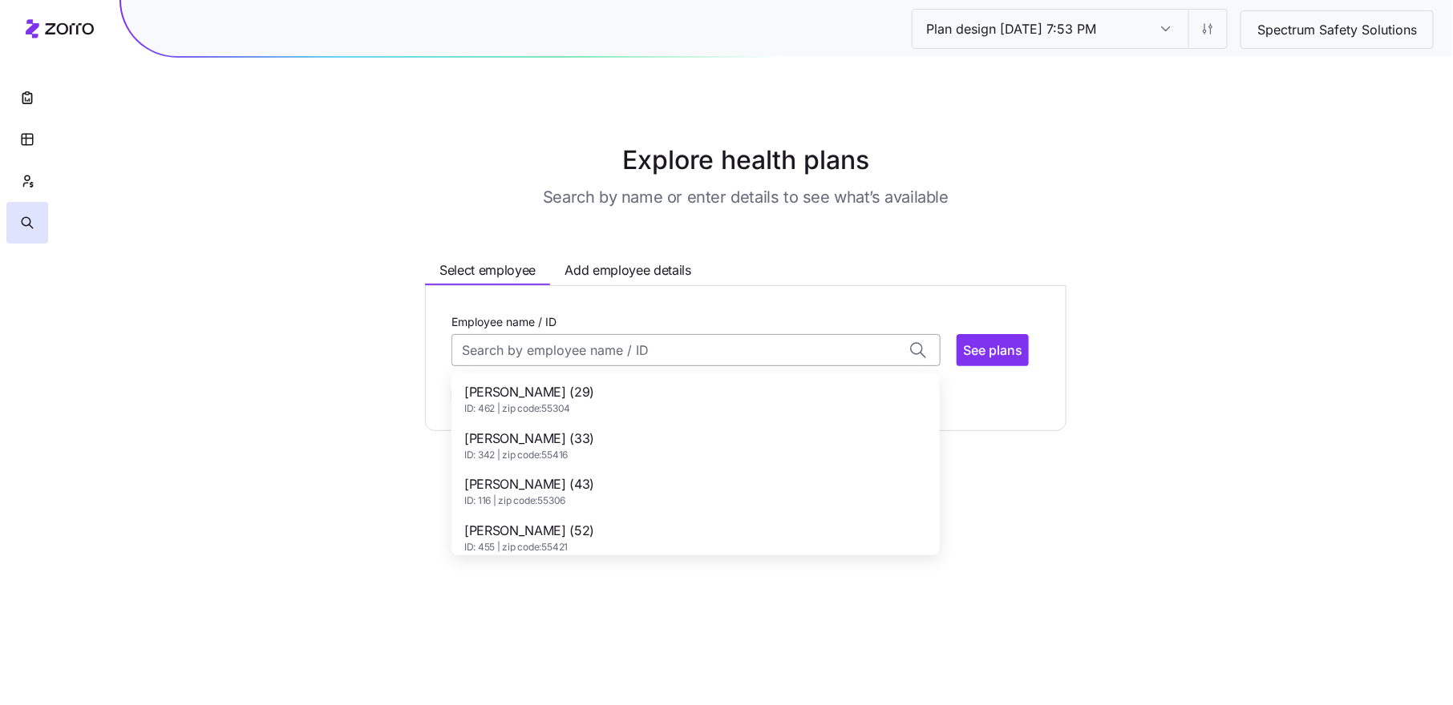
click at [576, 355] on input "Employee name / ID" at bounding box center [695, 350] width 489 height 32
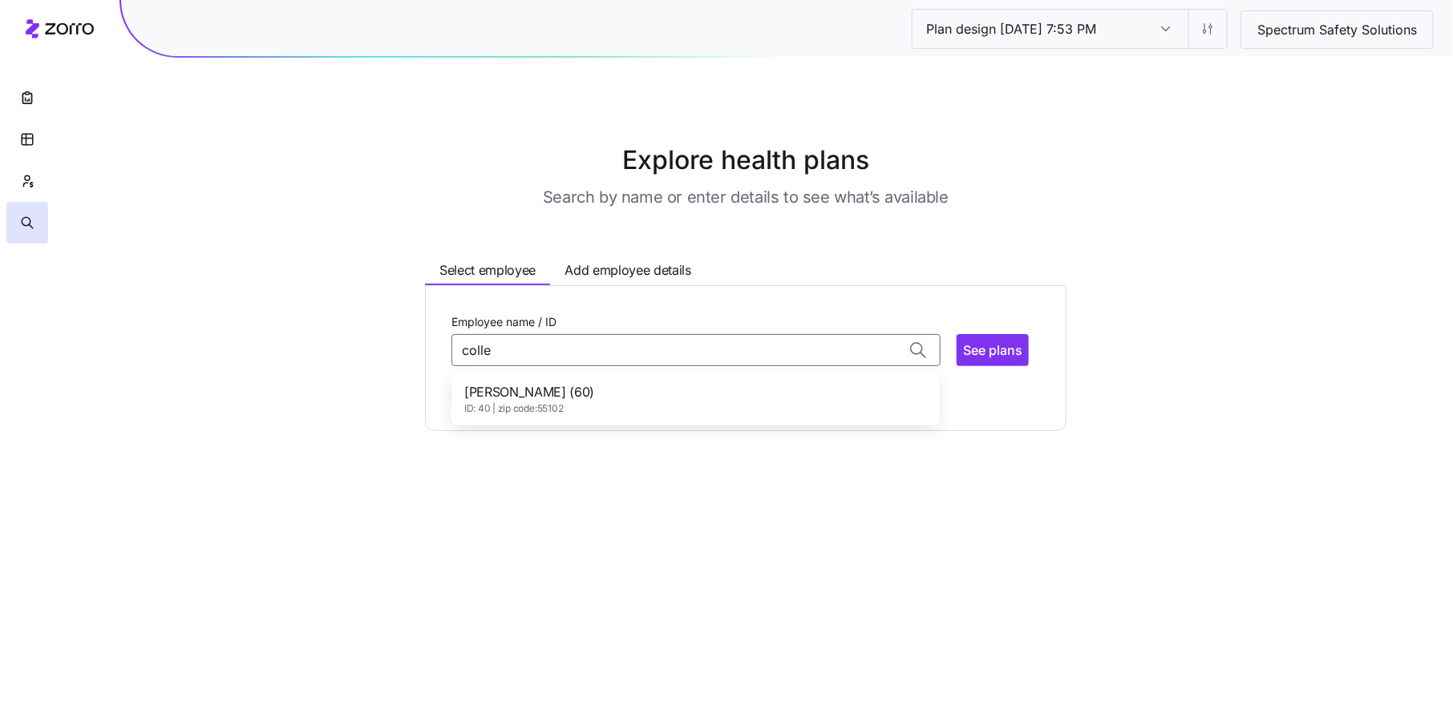
click at [543, 400] on span "[PERSON_NAME] (60)" at bounding box center [529, 392] width 130 height 20
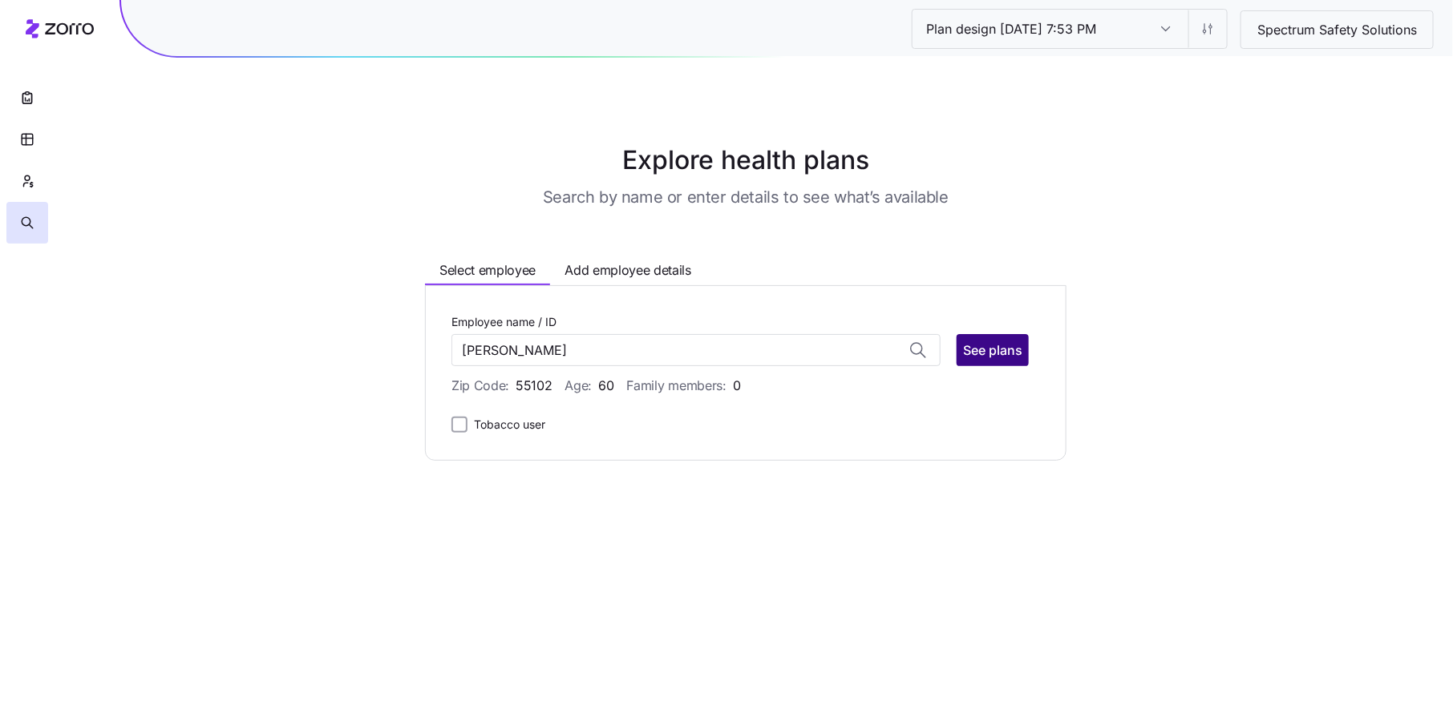
click at [996, 351] on span "See plans" at bounding box center [992, 350] width 59 height 19
type input "[PERSON_NAME] (ID: 40)"
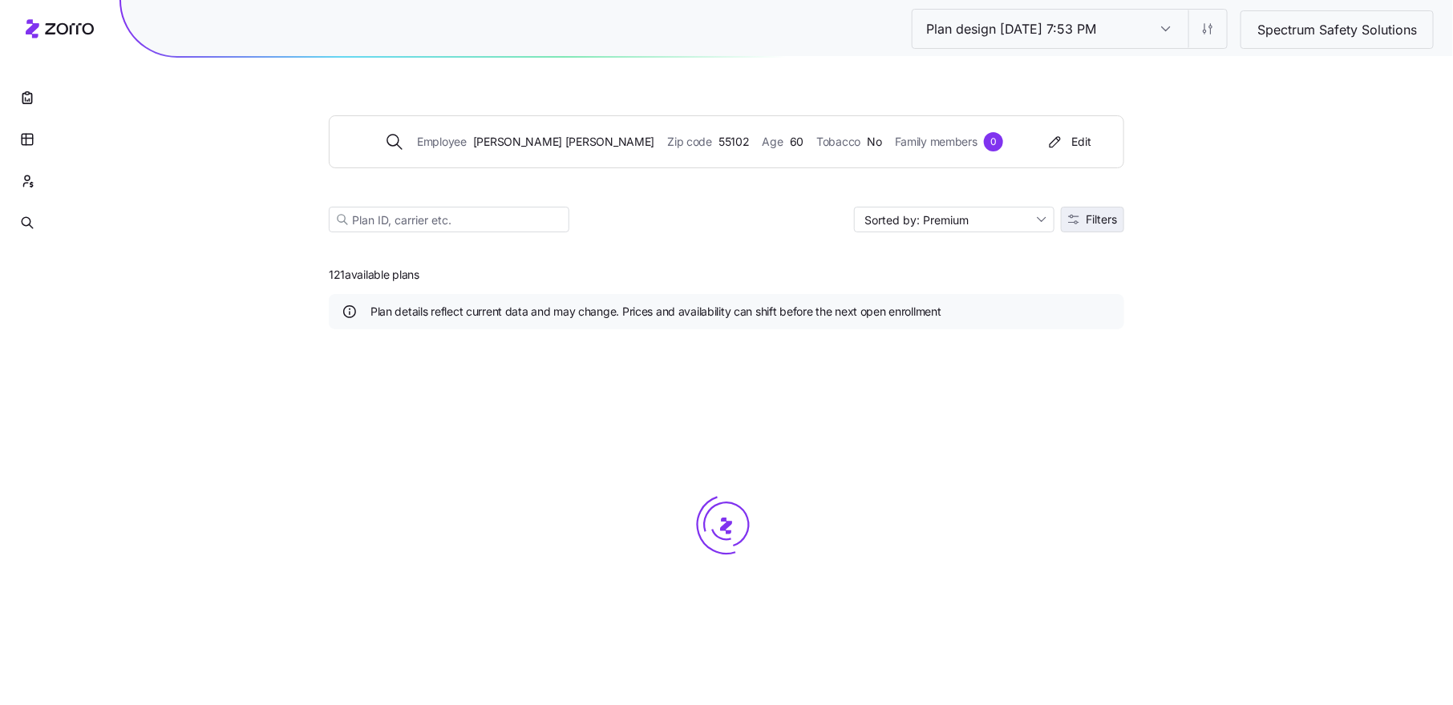
click at [1107, 219] on span "Filters" at bounding box center [1100, 219] width 31 height 11
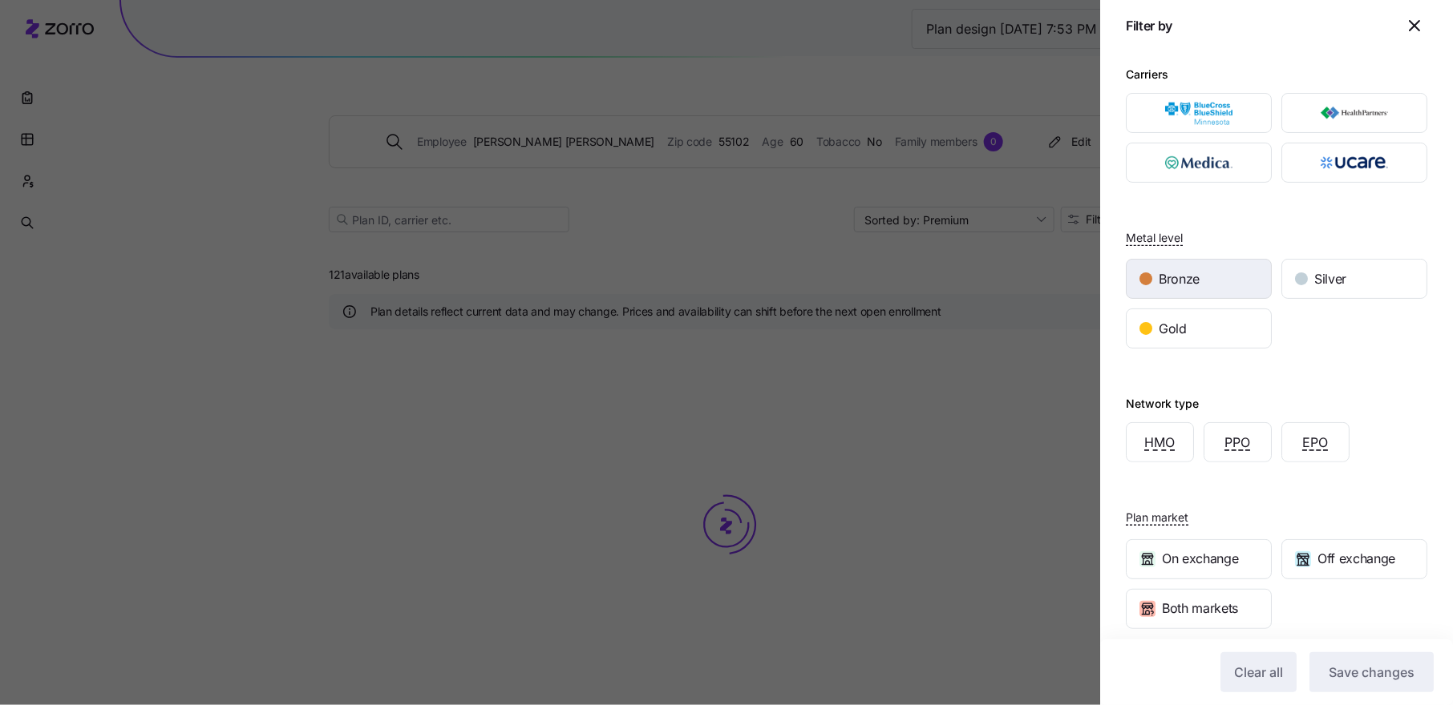
click at [1175, 273] on span "Bronze" at bounding box center [1178, 279] width 41 height 20
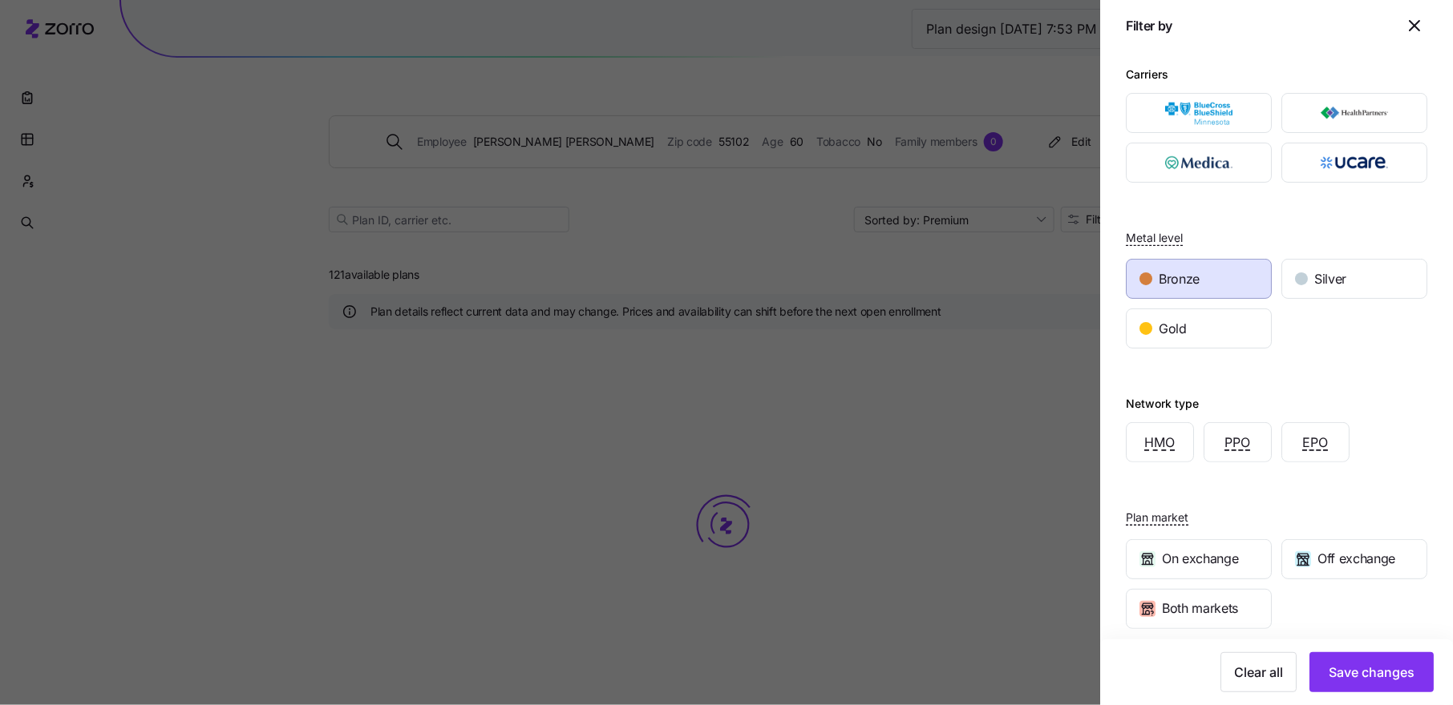
click at [1179, 276] on span "Bronze" at bounding box center [1178, 279] width 41 height 20
click at [1184, 324] on span "Gold" at bounding box center [1172, 329] width 28 height 20
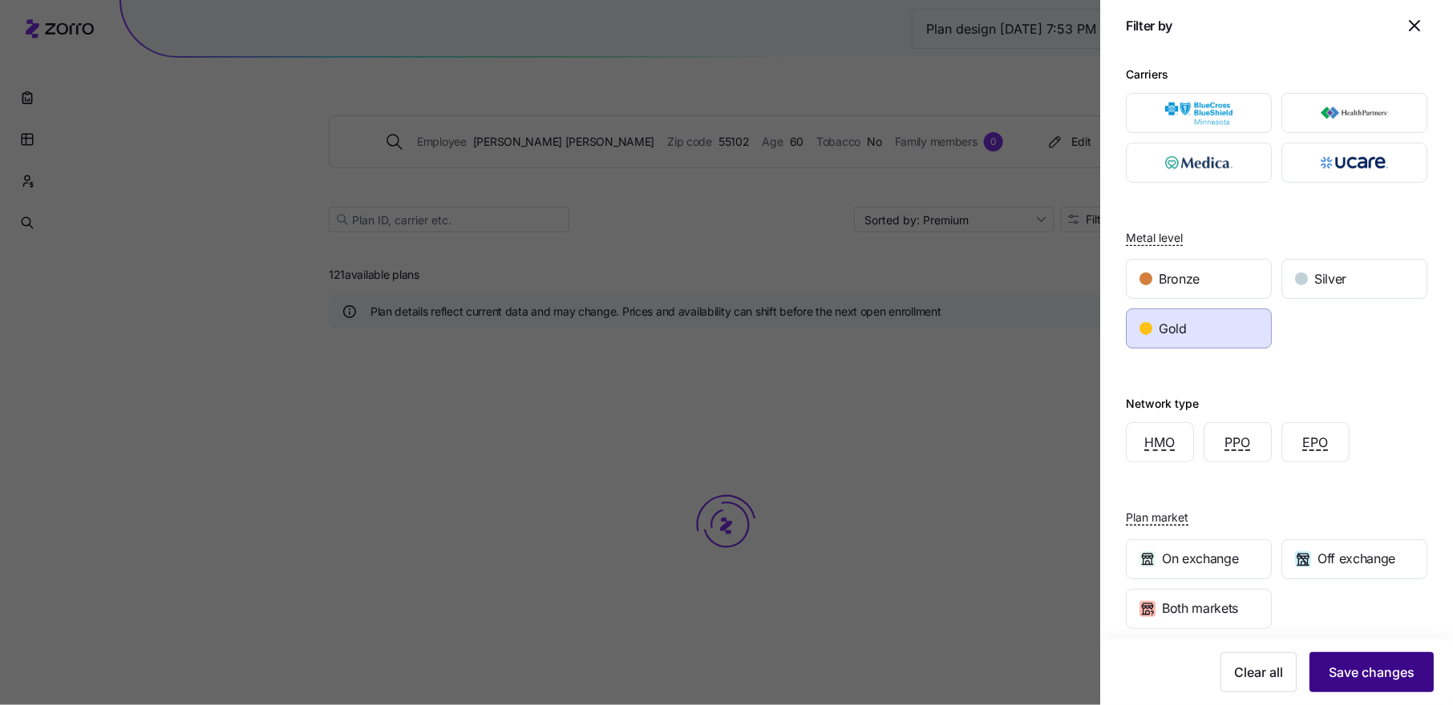
click at [1356, 676] on span "Save changes" at bounding box center [1371, 672] width 86 height 19
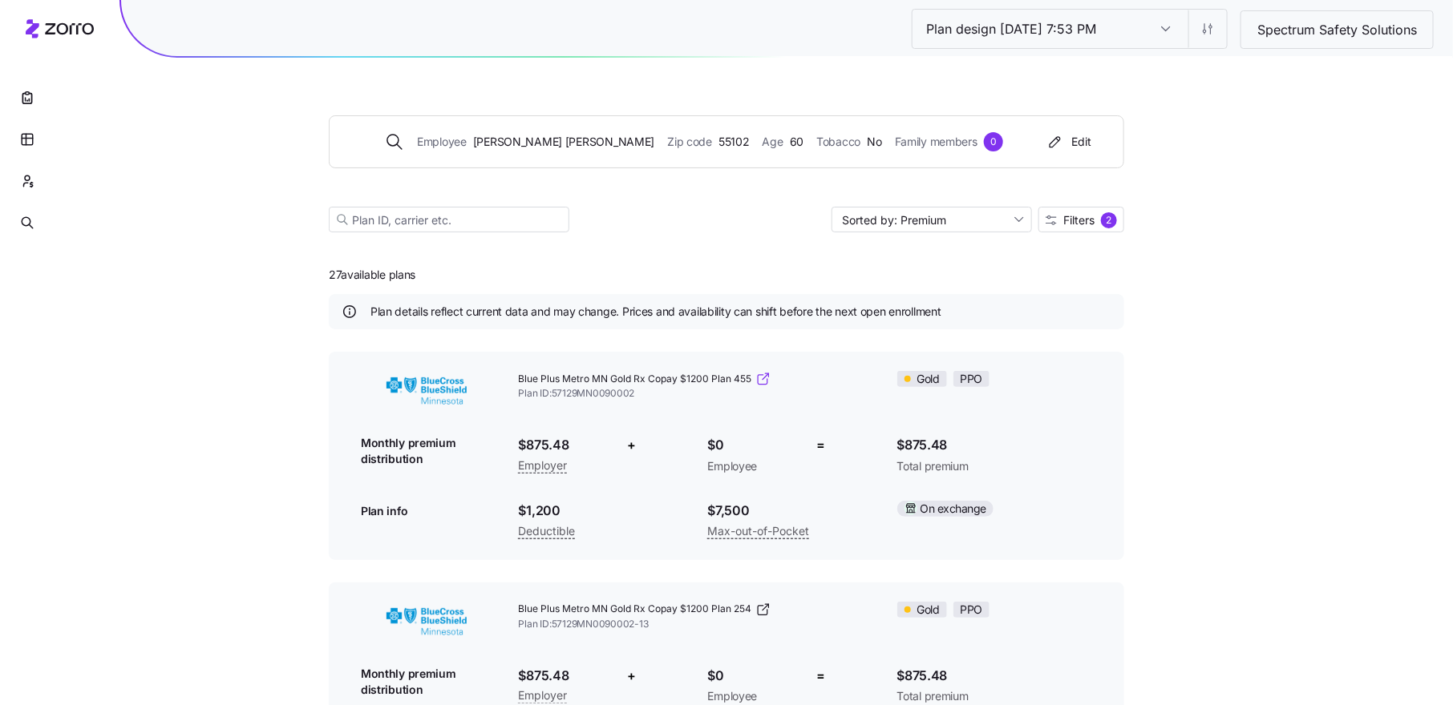
click at [744, 378] on span "Blue Plus Metro MN Gold Rx Copay $1200 Plan 455" at bounding box center [635, 380] width 233 height 14
click at [1068, 227] on span "Filters 2" at bounding box center [1080, 220] width 71 height 16
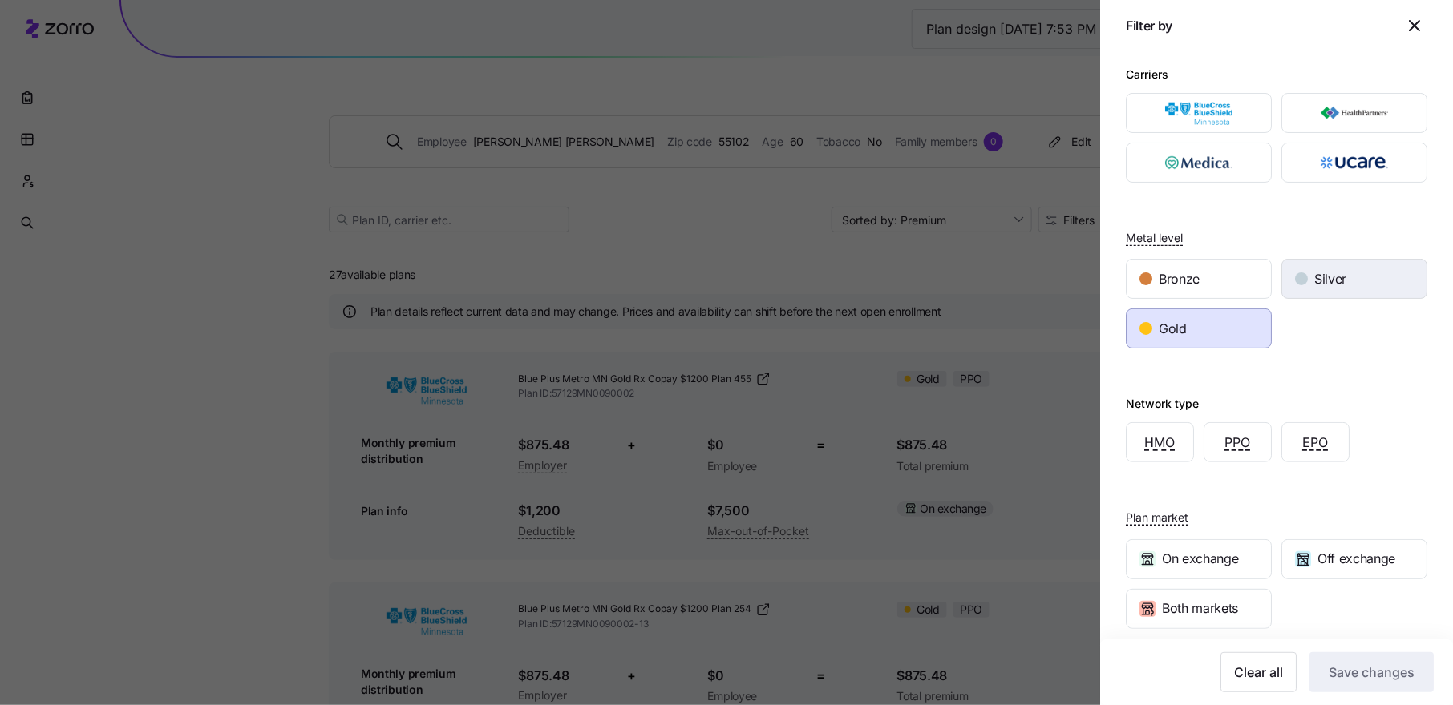
click at [1300, 276] on div "button" at bounding box center [1301, 279] width 13 height 13
click at [1228, 327] on div "Gold" at bounding box center [1198, 328] width 144 height 38
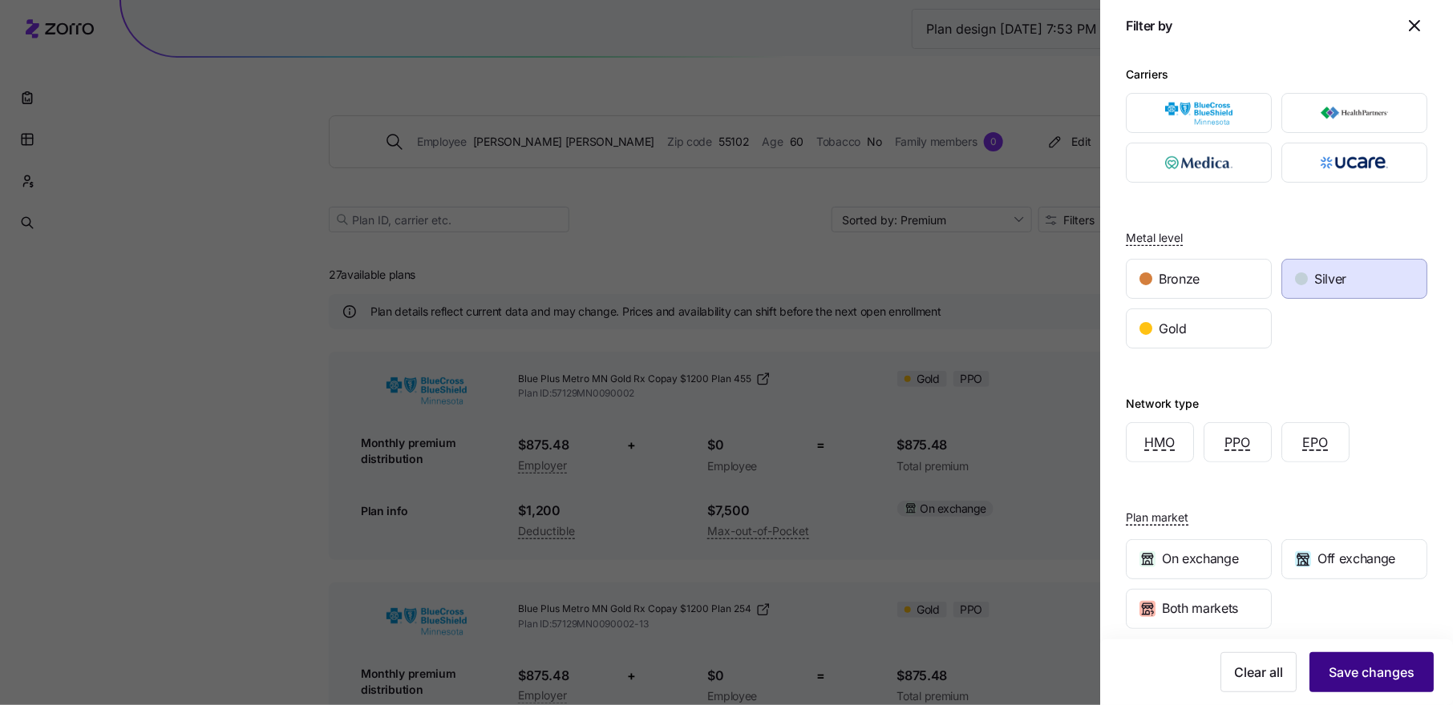
click at [1357, 664] on span "Save changes" at bounding box center [1371, 672] width 86 height 19
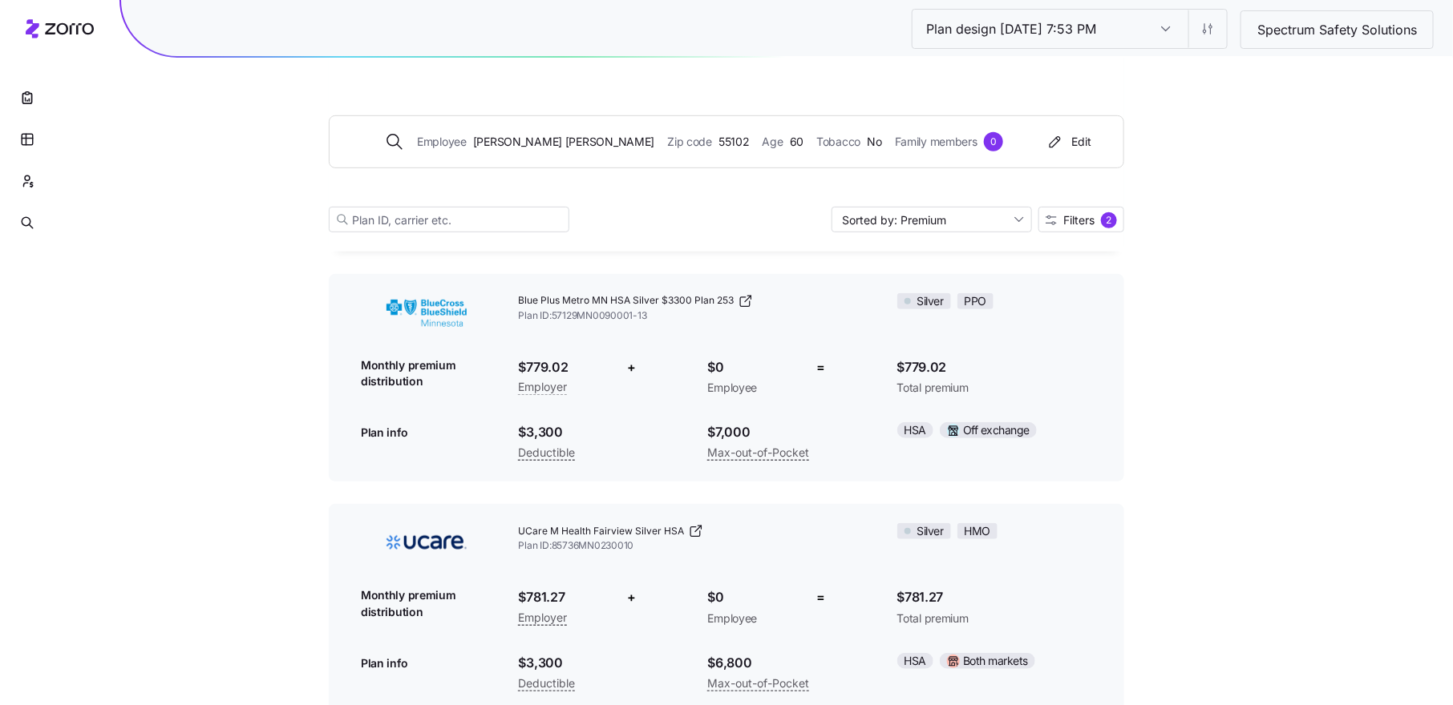
scroll to position [303, 0]
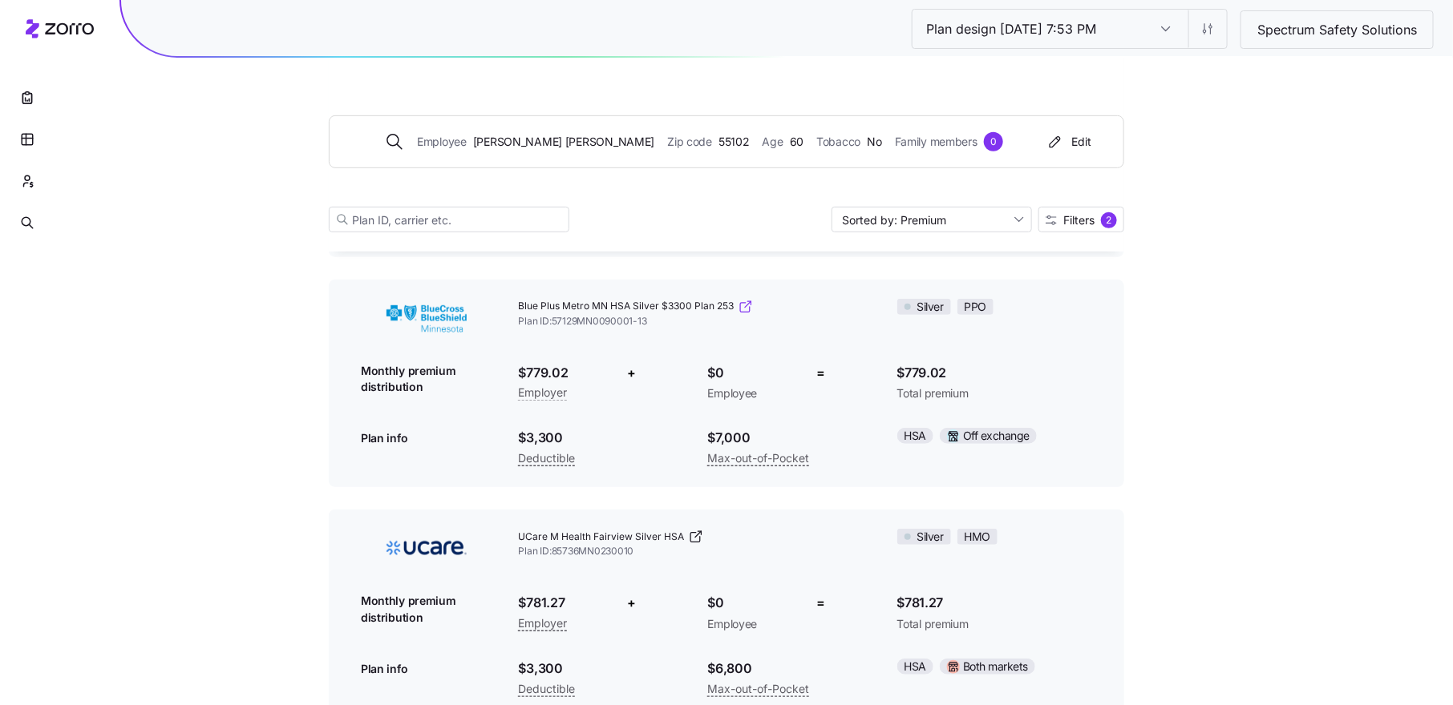
click at [718, 309] on span "Blue Plus Metro MN HSA Silver $3300 Plan 253" at bounding box center [627, 307] width 216 height 14
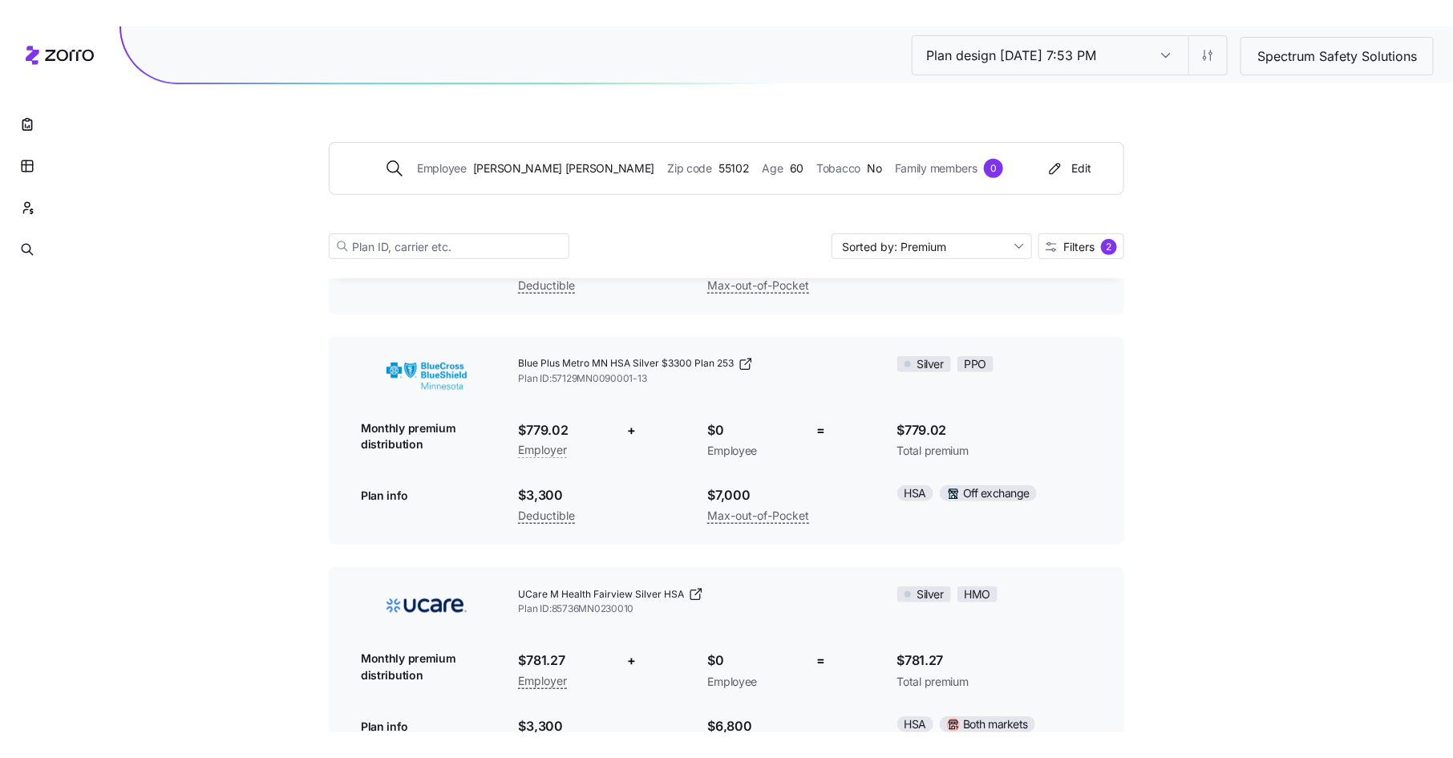
scroll to position [171, 0]
